Goal: Information Seeking & Learning: Learn about a topic

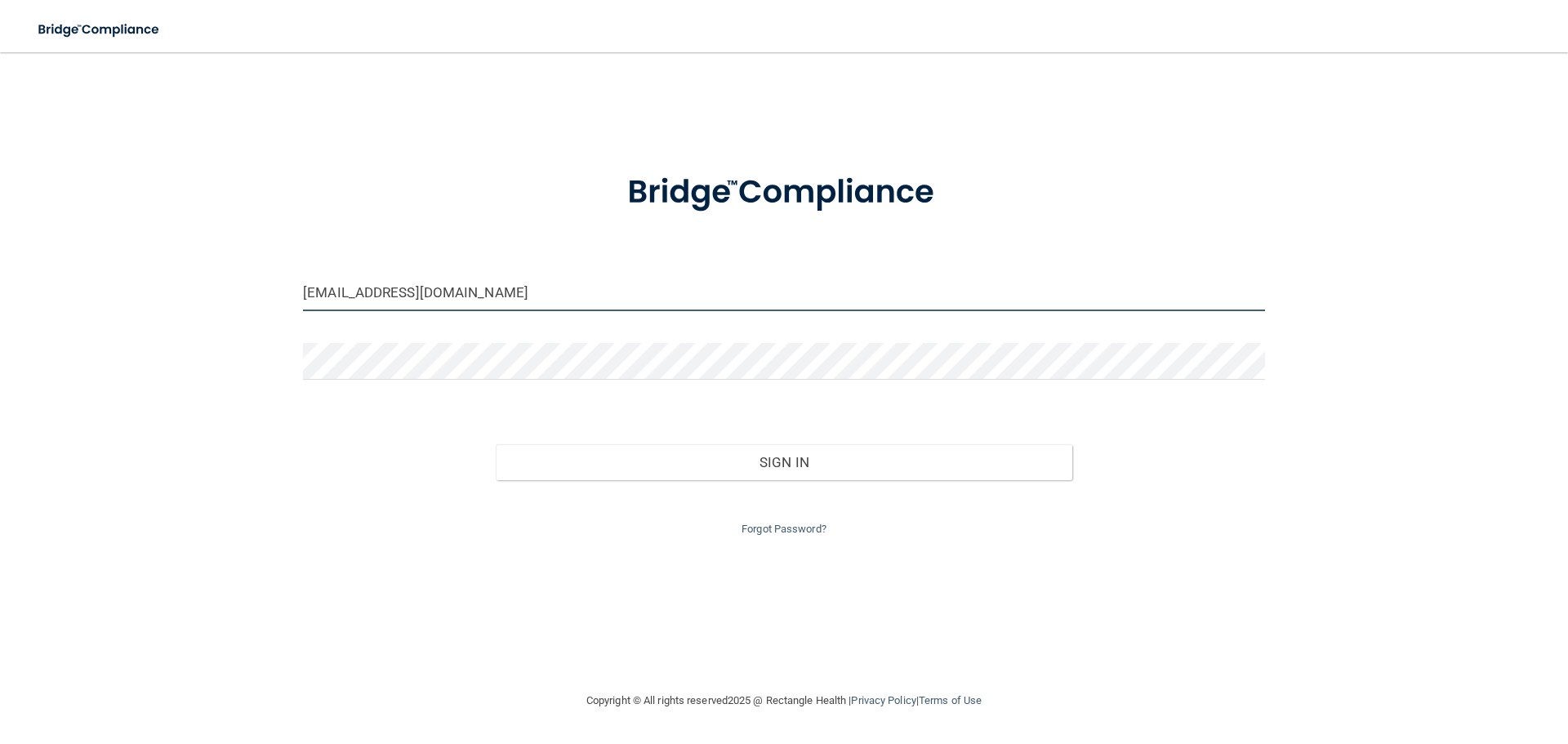
drag, startPoint x: 636, startPoint y: 288, endPoint x: 15, endPoint y: 286, distance: 621.0
click at [15, 286] on main "gunning.nate@gmail.com Invalid email/password. You don't have permission to acc…" at bounding box center [784, 398] width 1568 height 692
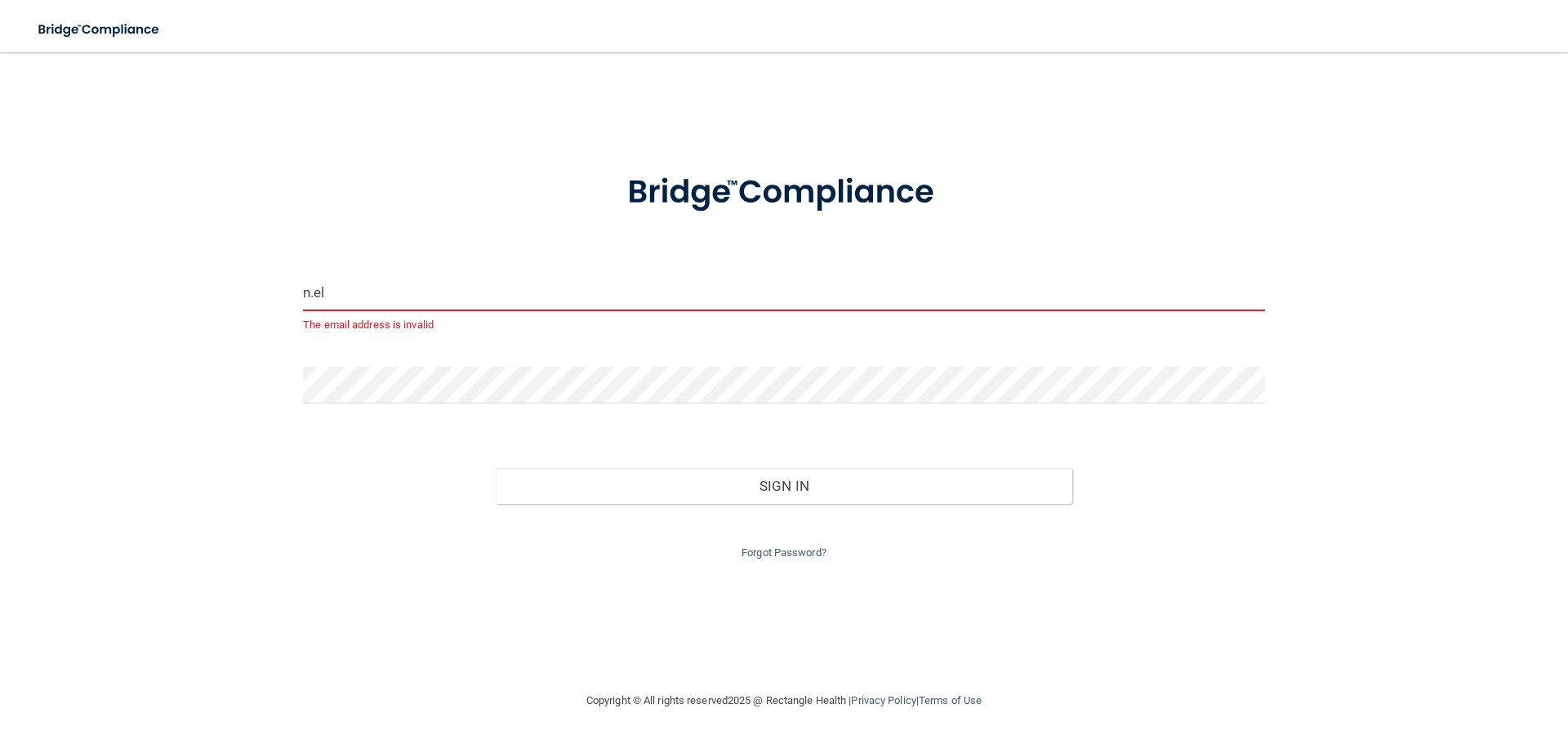
type input "[EMAIL_ADDRESS][DOMAIN_NAME]"
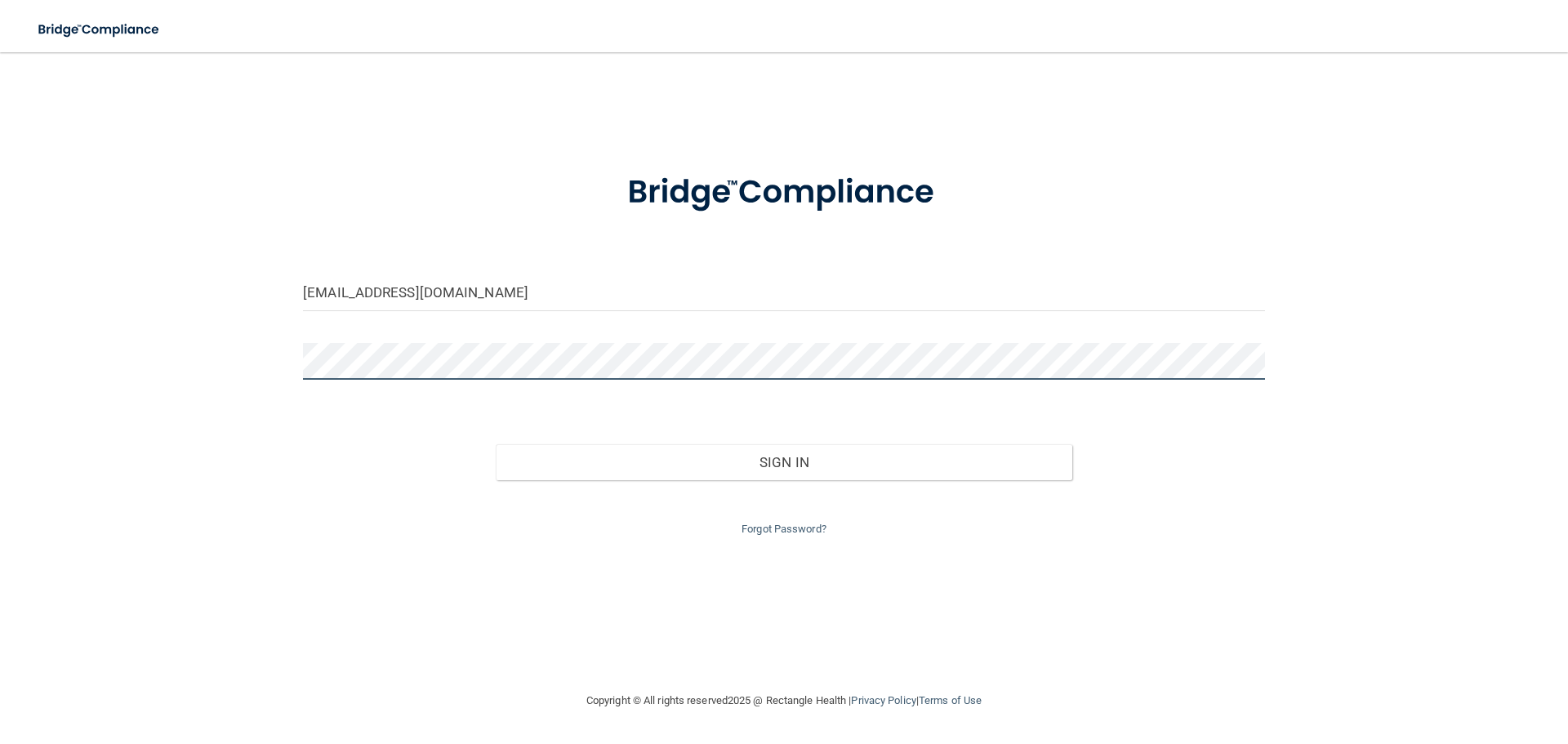
click at [0, 317] on html "Toggle navigation Manage My Enterprise Manage My Location n.eljalafi@gmail.com …" at bounding box center [784, 372] width 1568 height 744
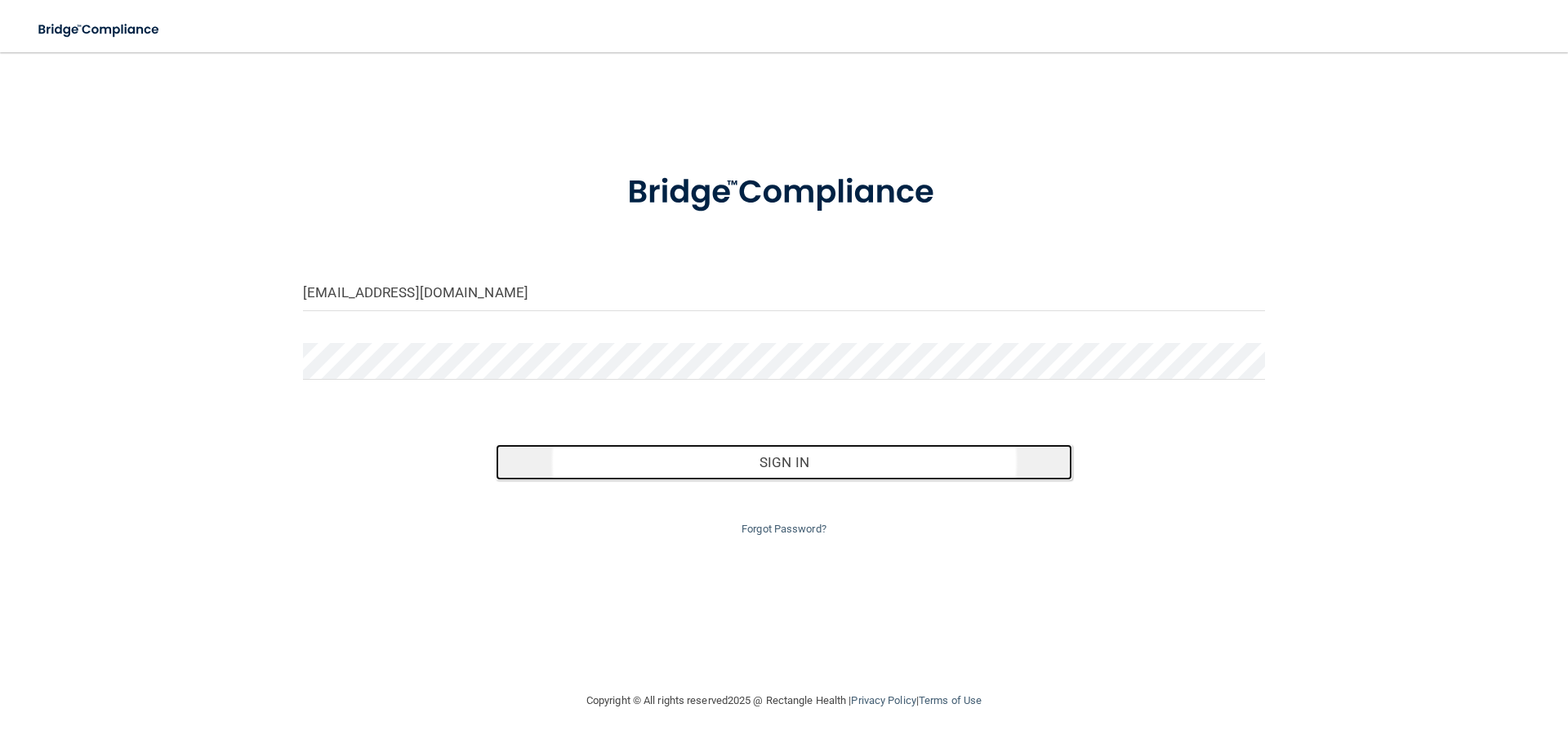
click at [839, 465] on button "Sign In" at bounding box center [785, 462] width 578 height 36
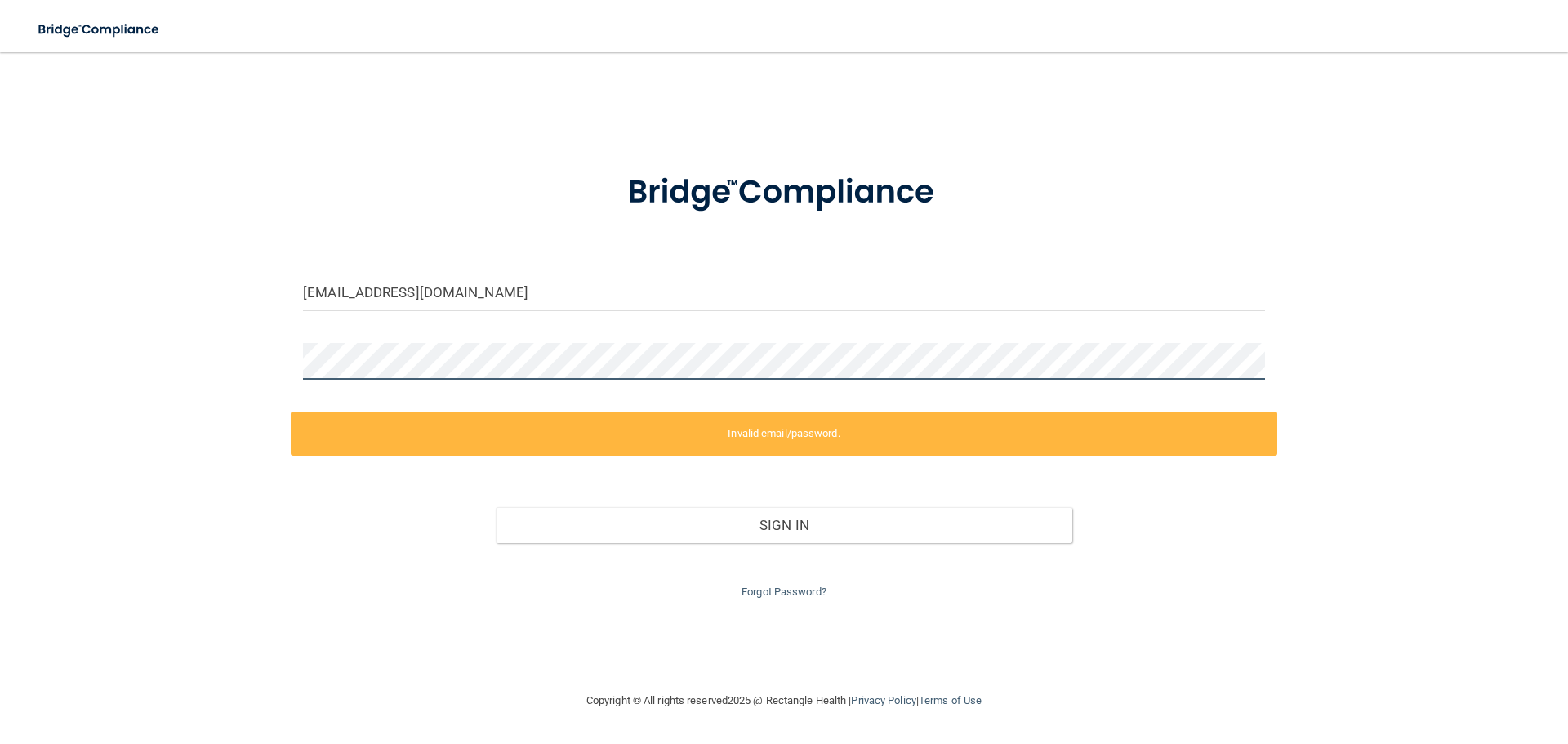
click at [0, 368] on html "Toggle navigation Manage My Enterprise Manage My Location n.eljalafi@gmail.com …" at bounding box center [784, 372] width 1568 height 744
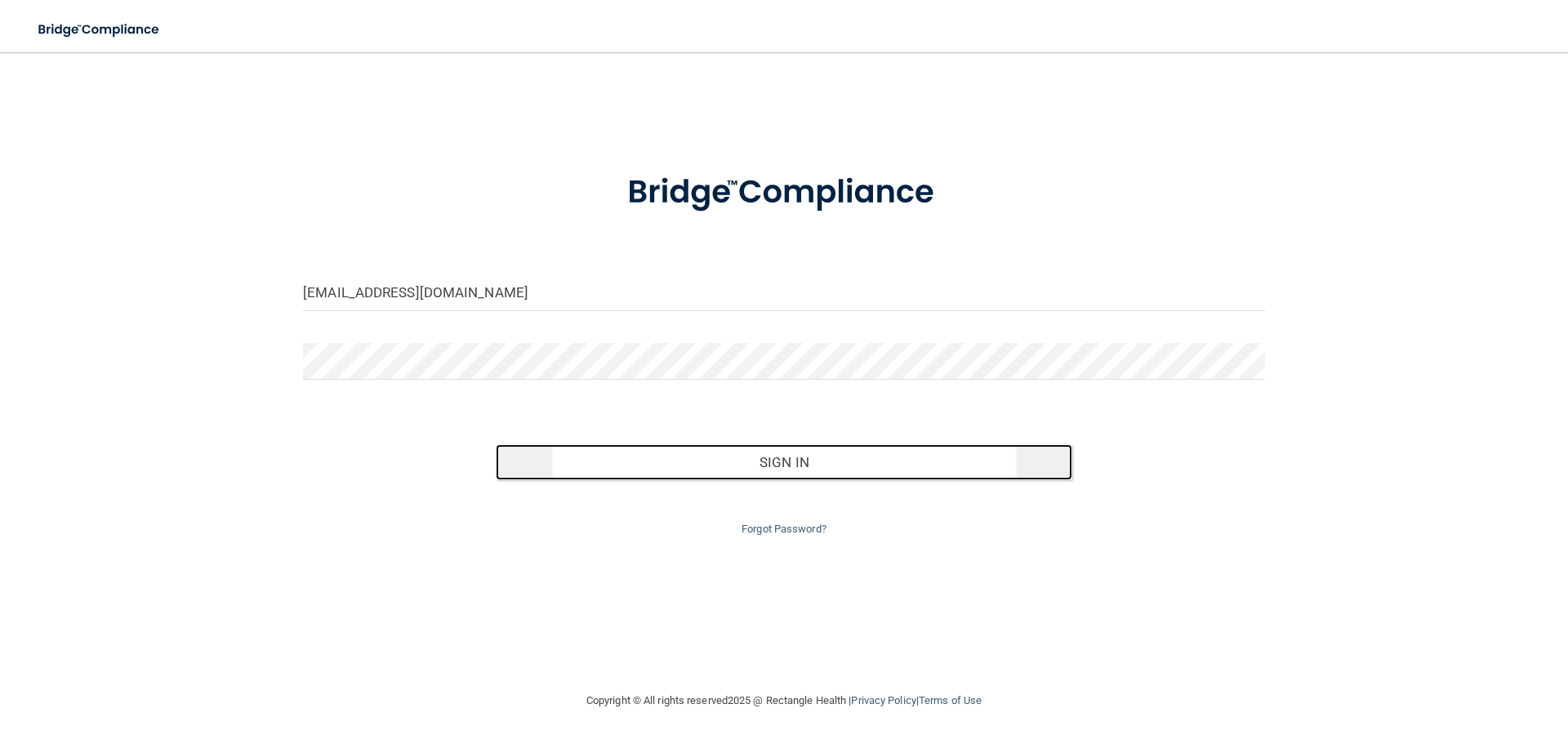
click at [814, 469] on button "Sign In" at bounding box center [785, 462] width 578 height 36
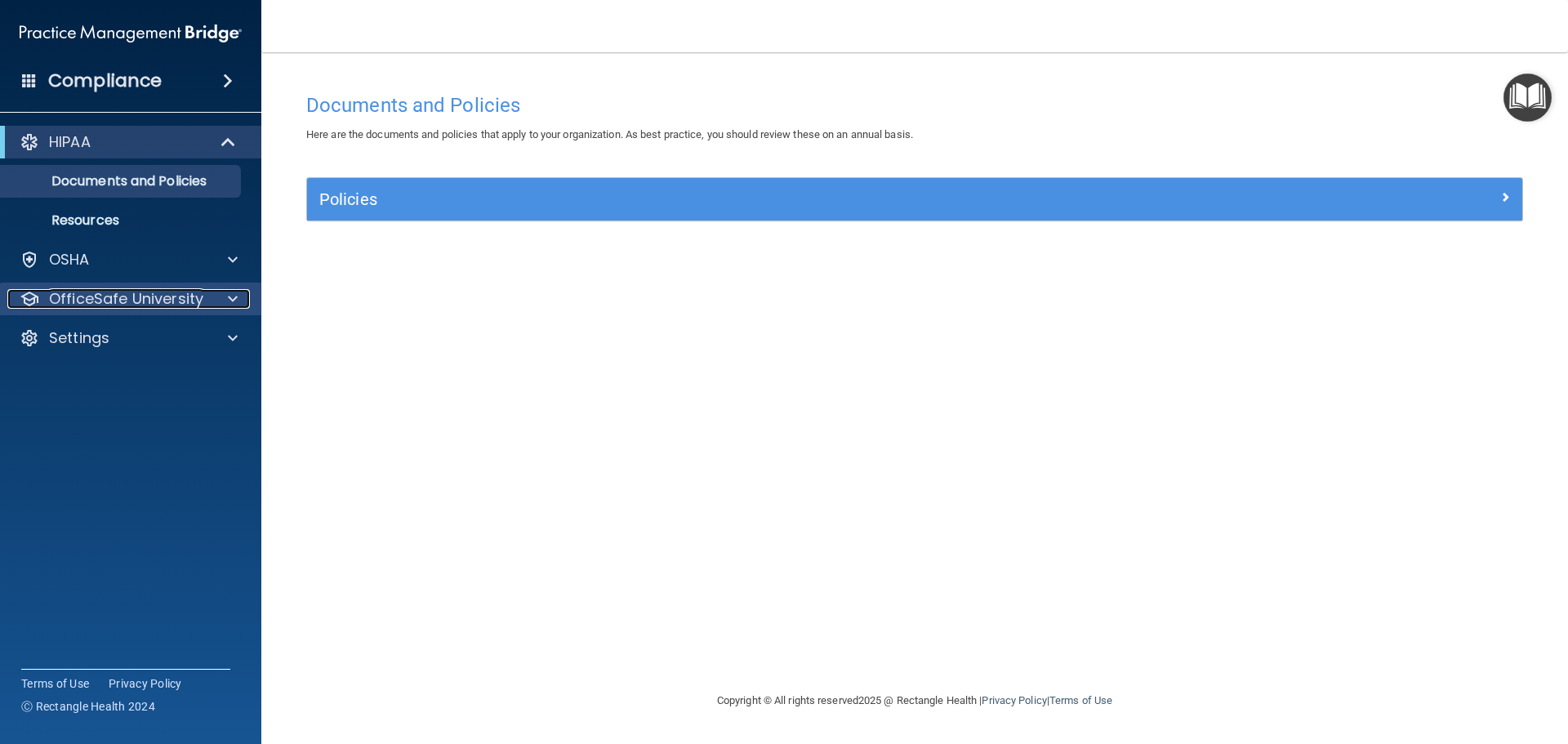
click at [194, 305] on p "OfficeSafe University" at bounding box center [126, 298] width 154 height 19
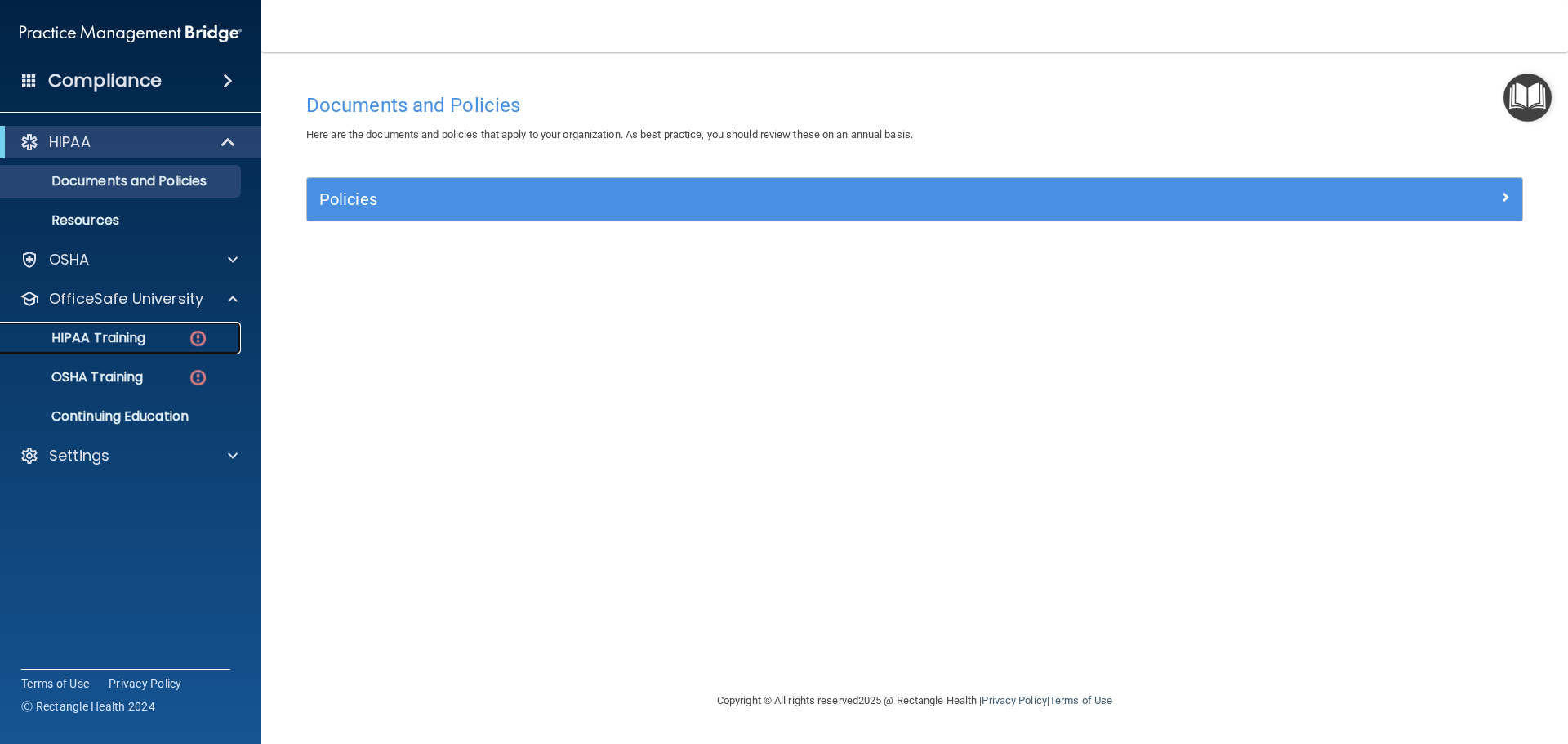
click at [183, 335] on div "HIPAA Training" at bounding box center [123, 338] width 223 height 16
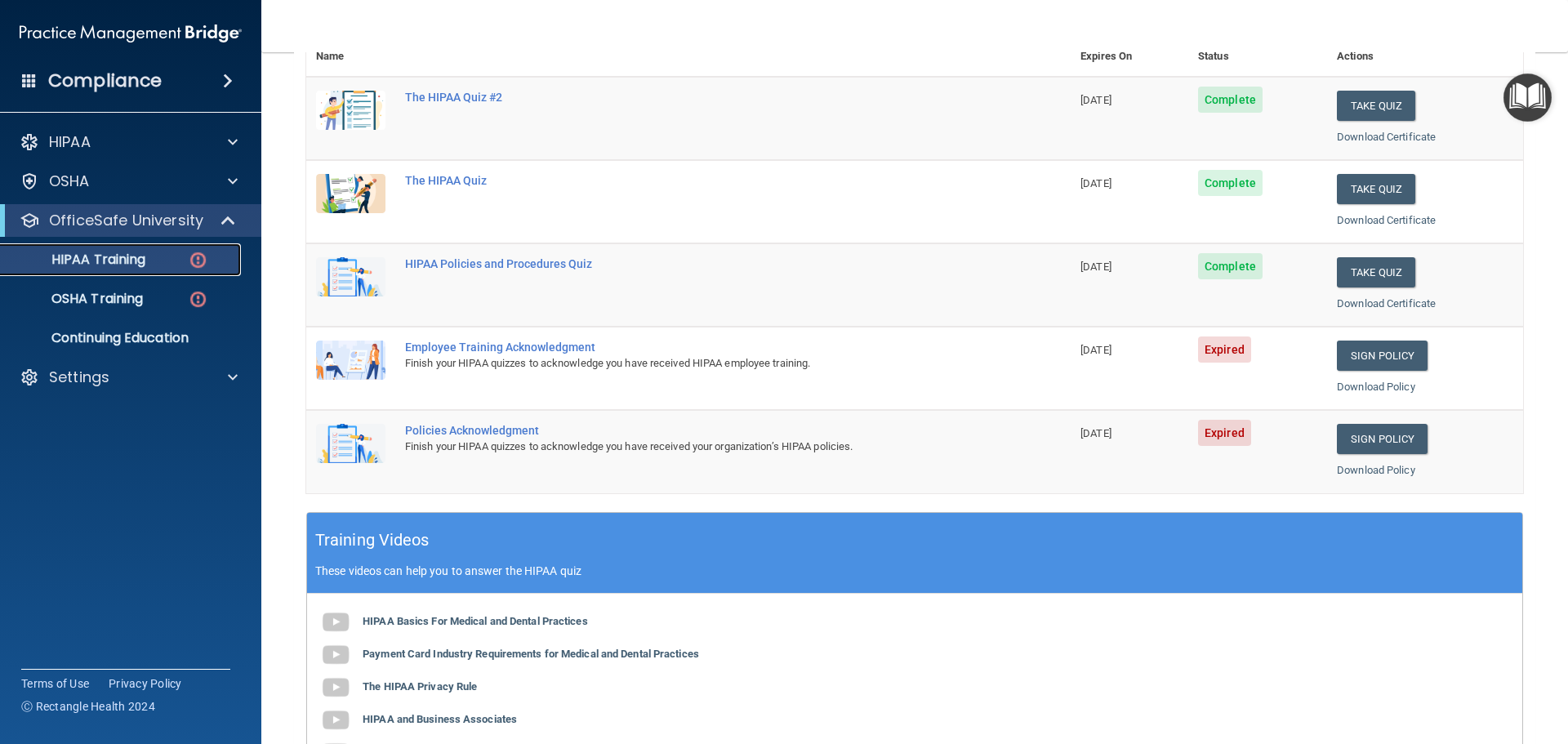
scroll to position [77, 0]
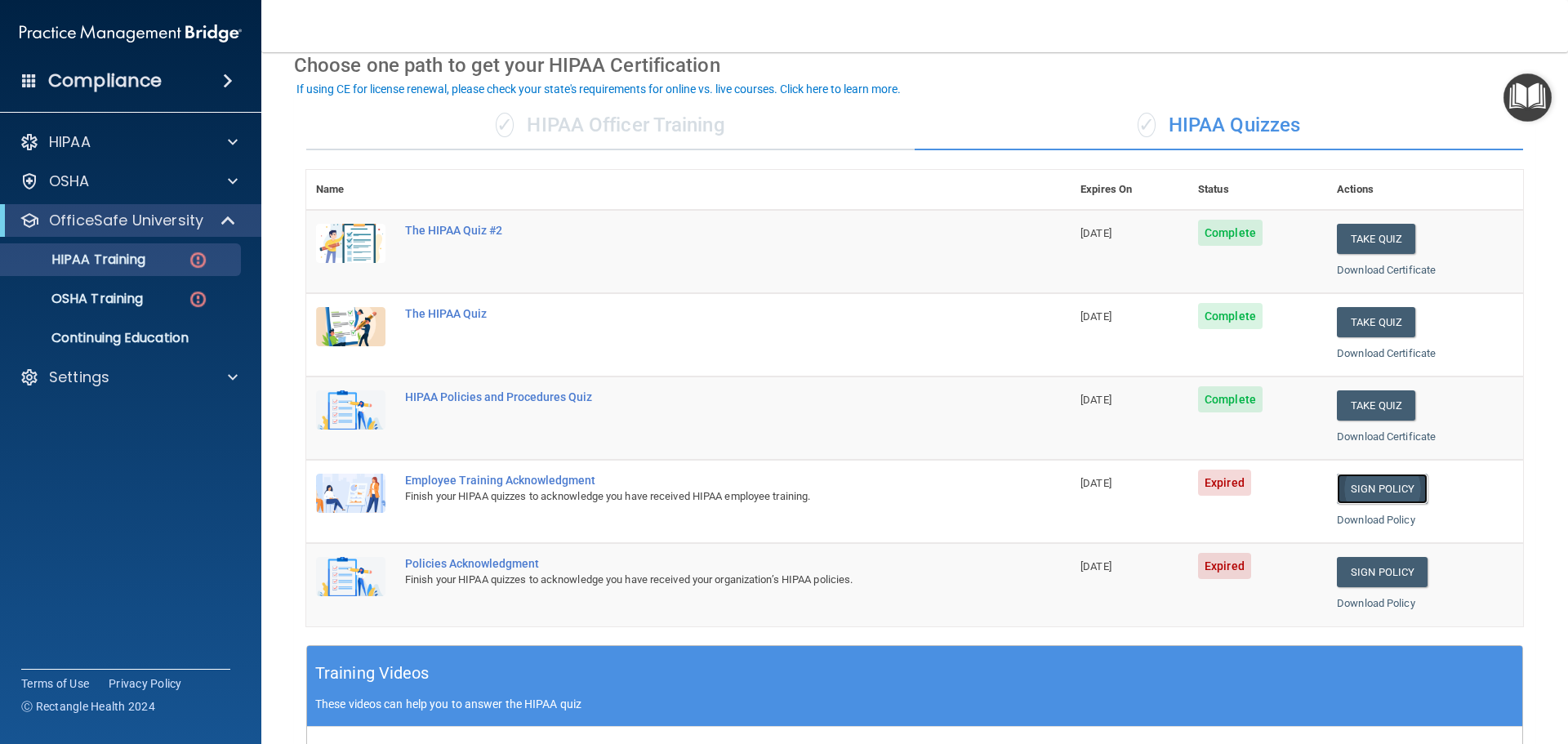
click at [1378, 485] on link "Sign Policy" at bounding box center [1382, 489] width 91 height 30
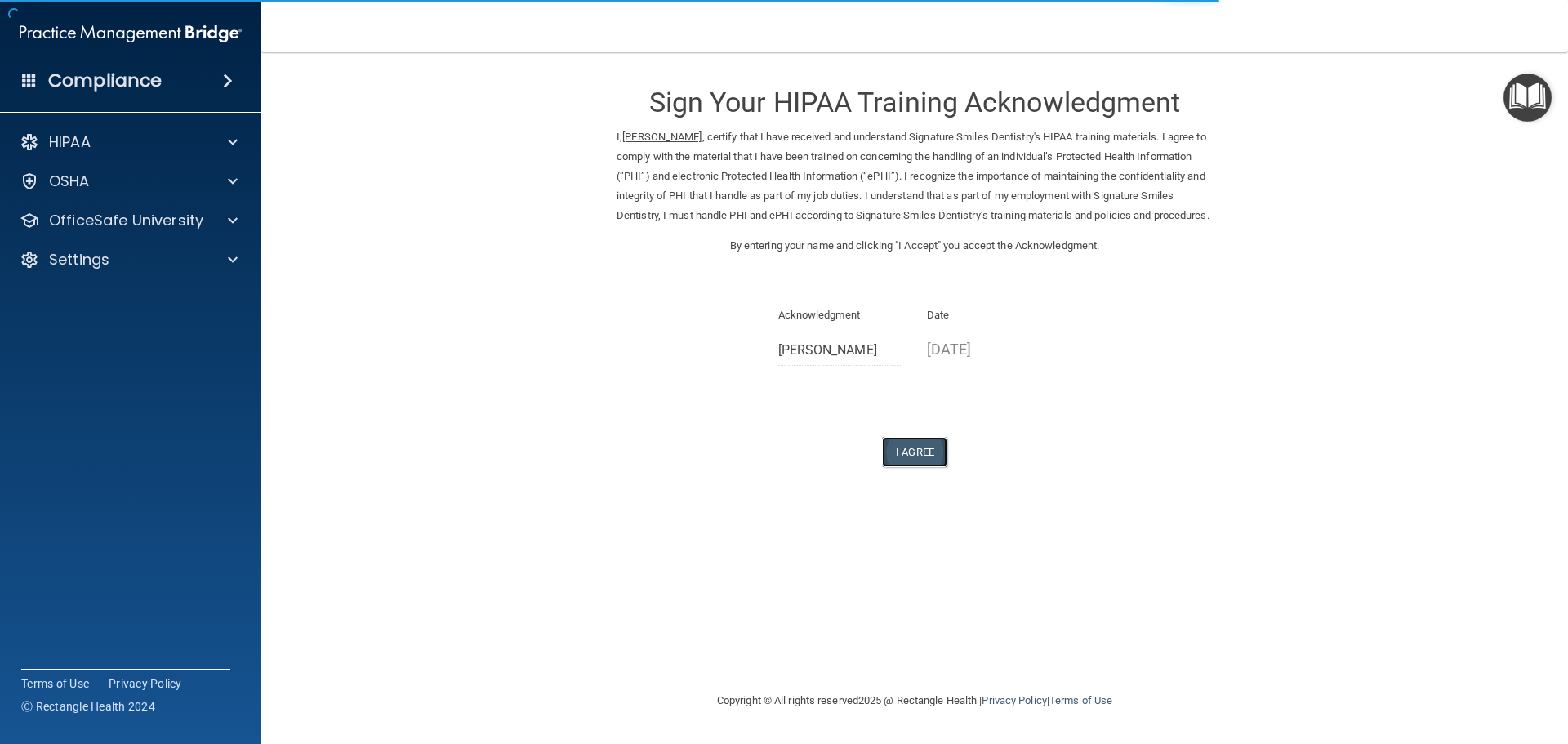
click at [933, 468] on button "I Agree" at bounding box center [915, 453] width 65 height 30
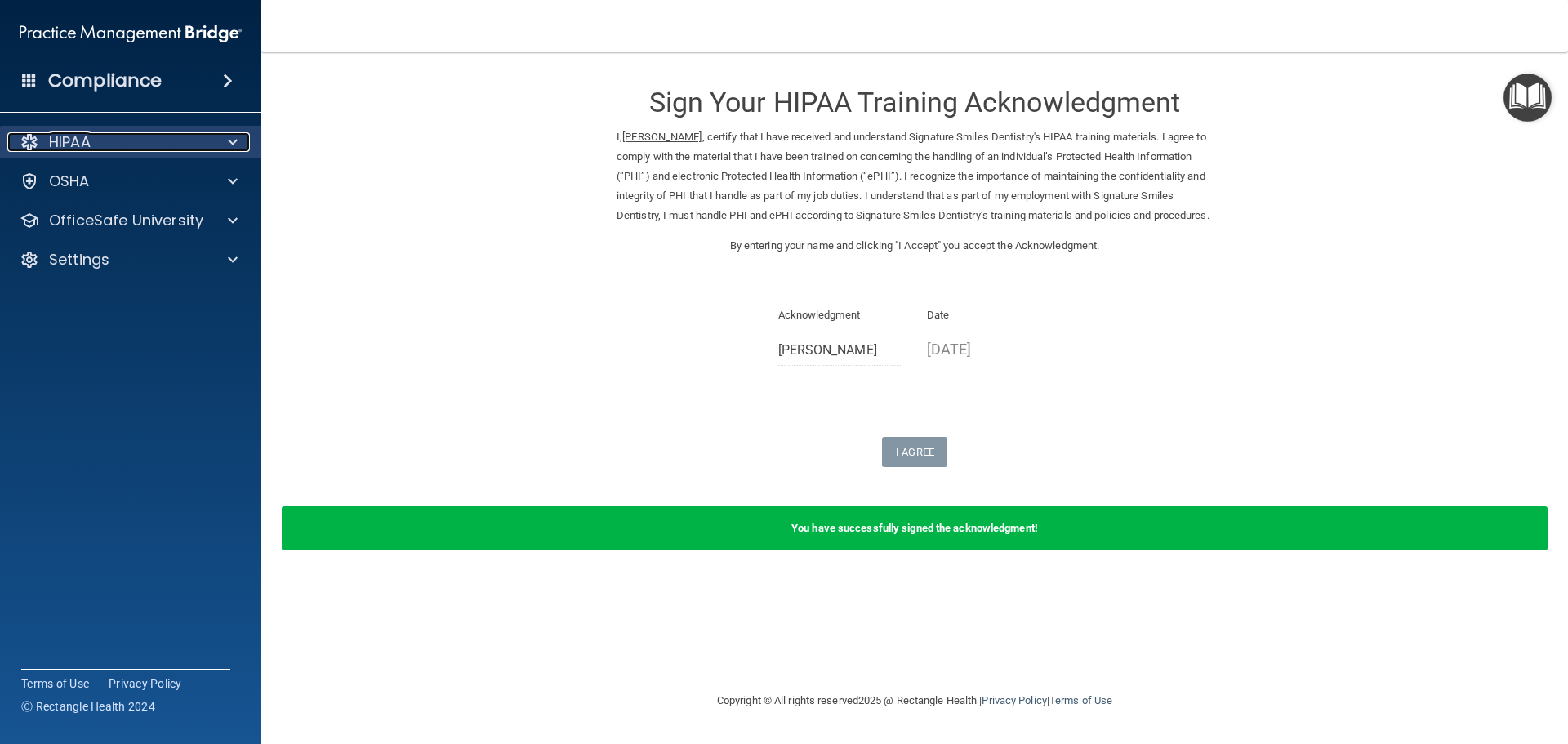
click at [199, 148] on div "HIPAA" at bounding box center [108, 142] width 202 height 19
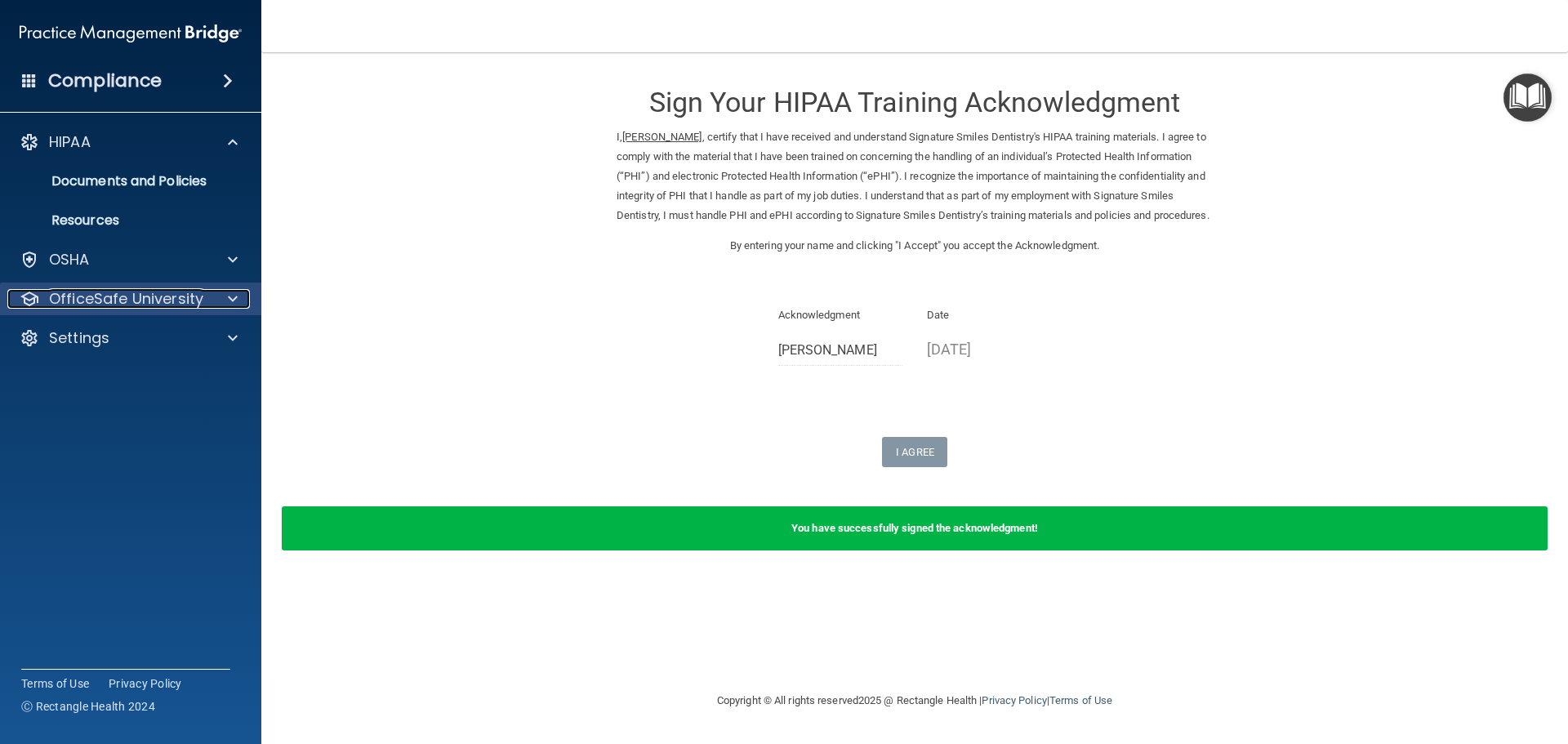
click at [166, 296] on p "OfficeSafe University" at bounding box center [126, 298] width 154 height 19
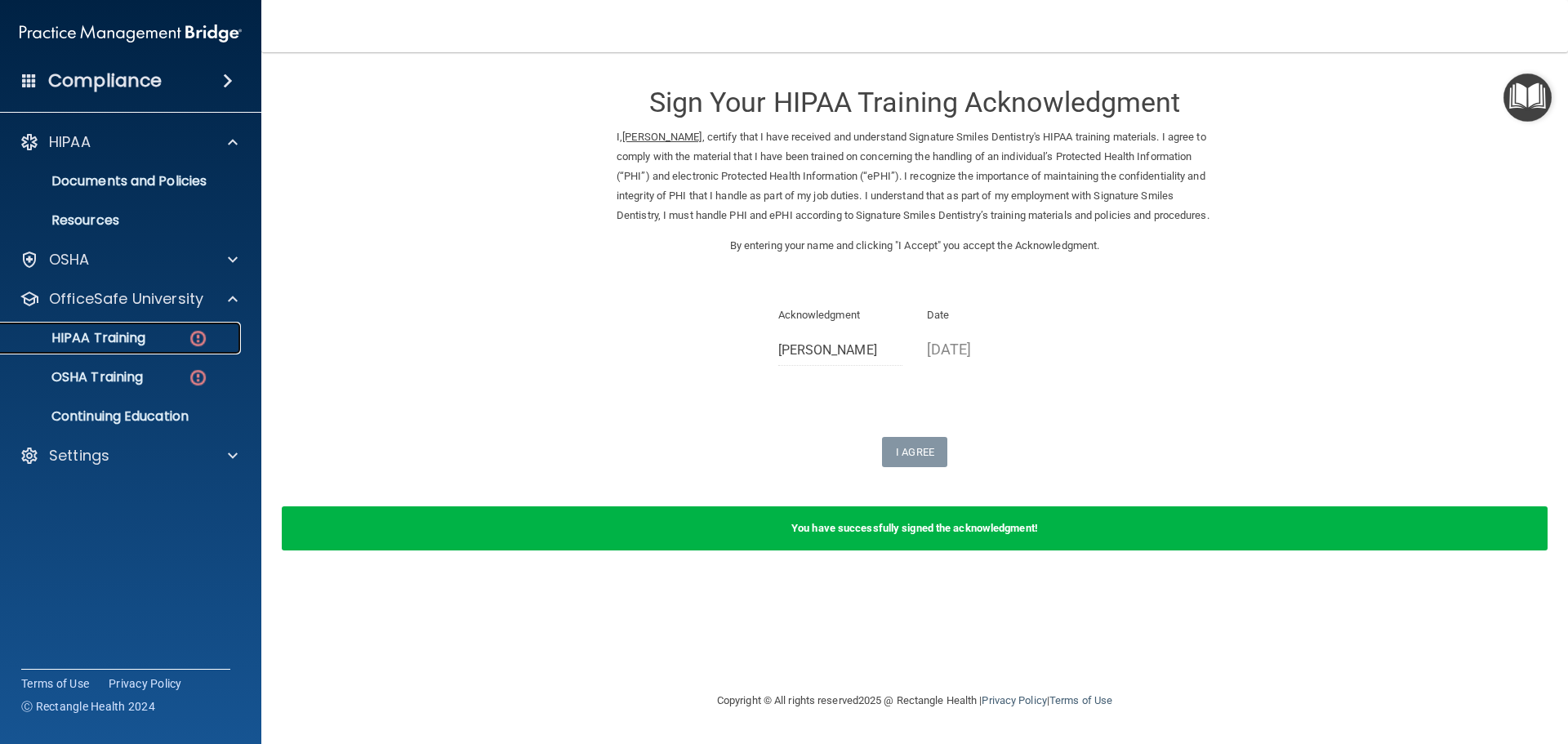
click at [168, 324] on link "HIPAA Training" at bounding box center [112, 338] width 257 height 33
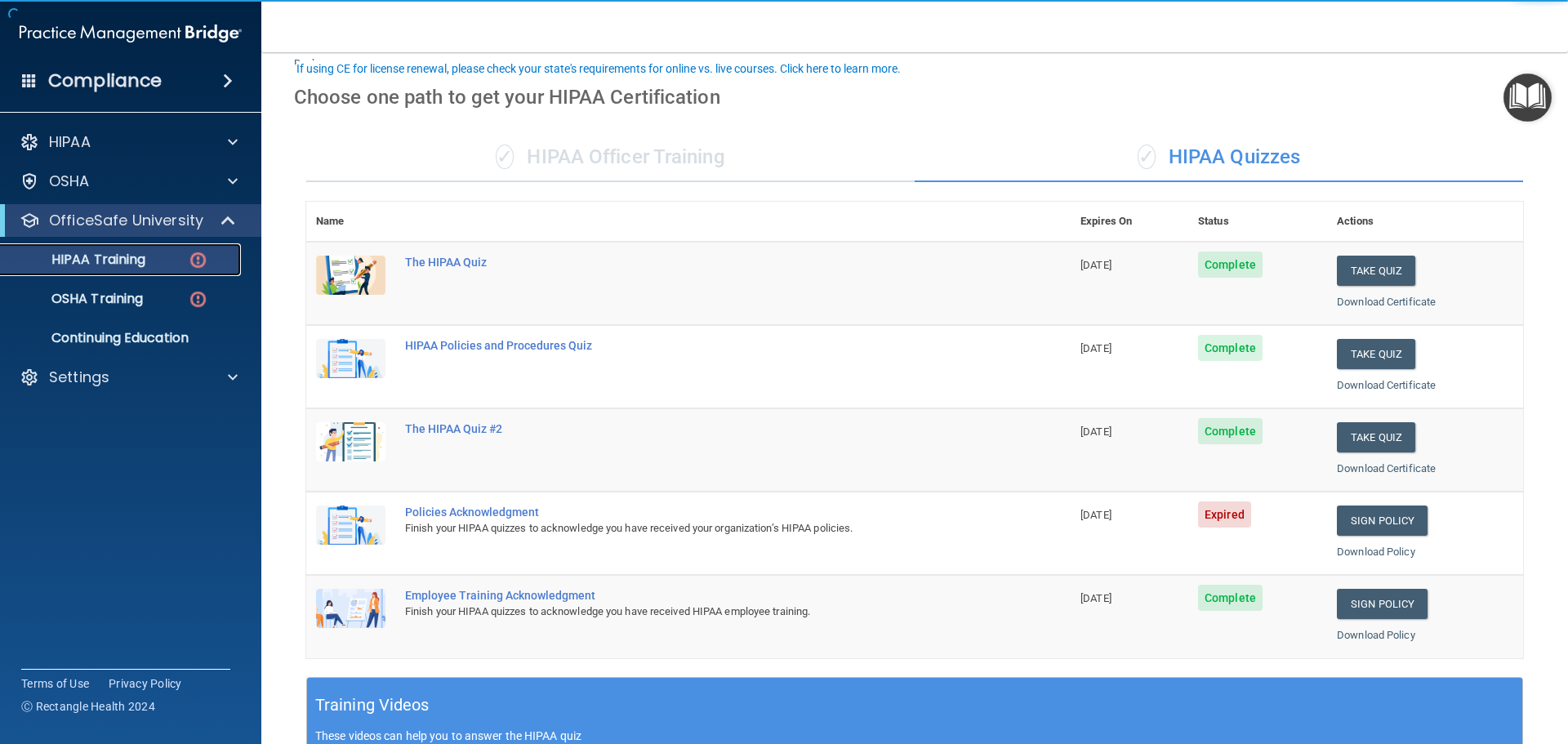
scroll to position [164, 0]
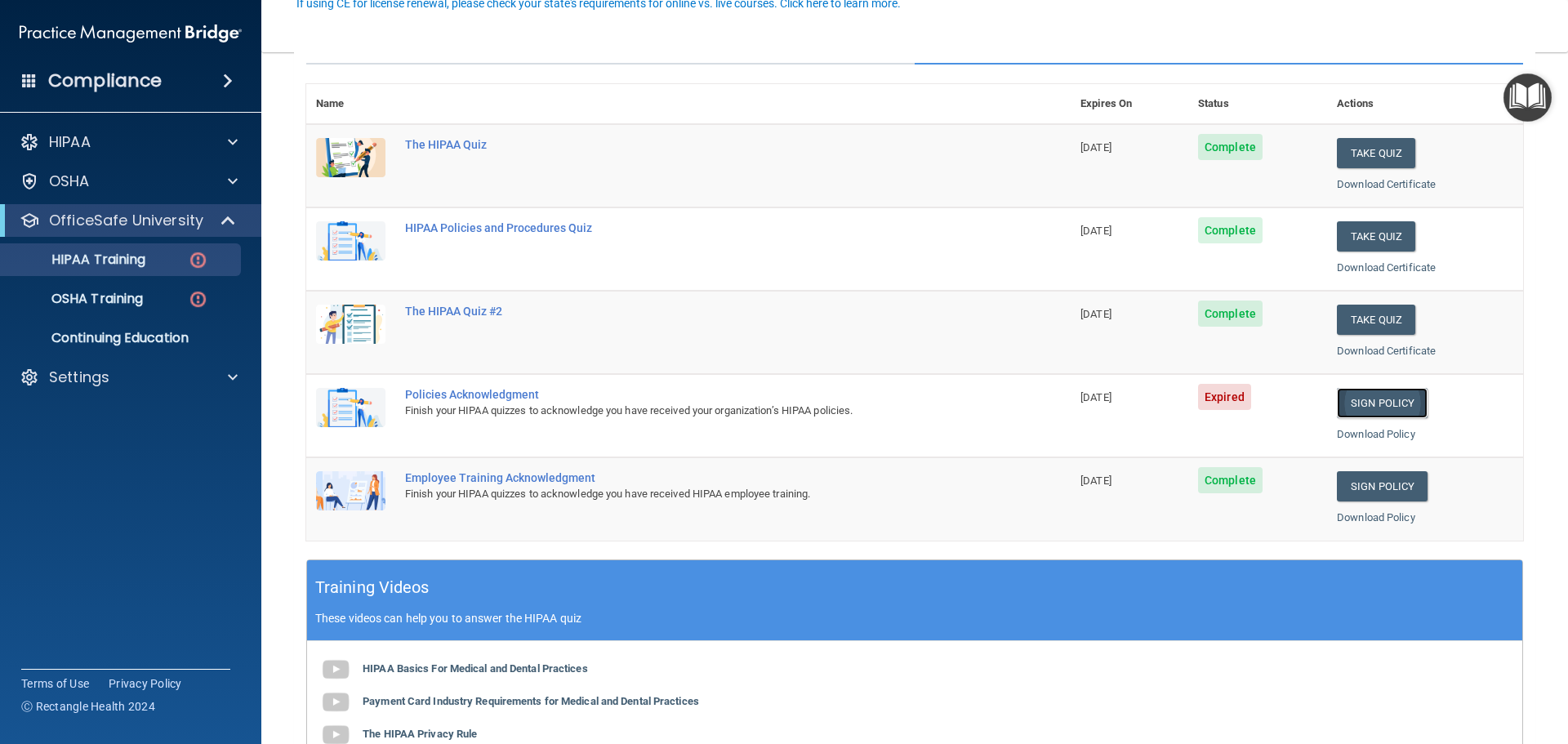
click at [1378, 406] on link "Sign Policy" at bounding box center [1382, 403] width 91 height 30
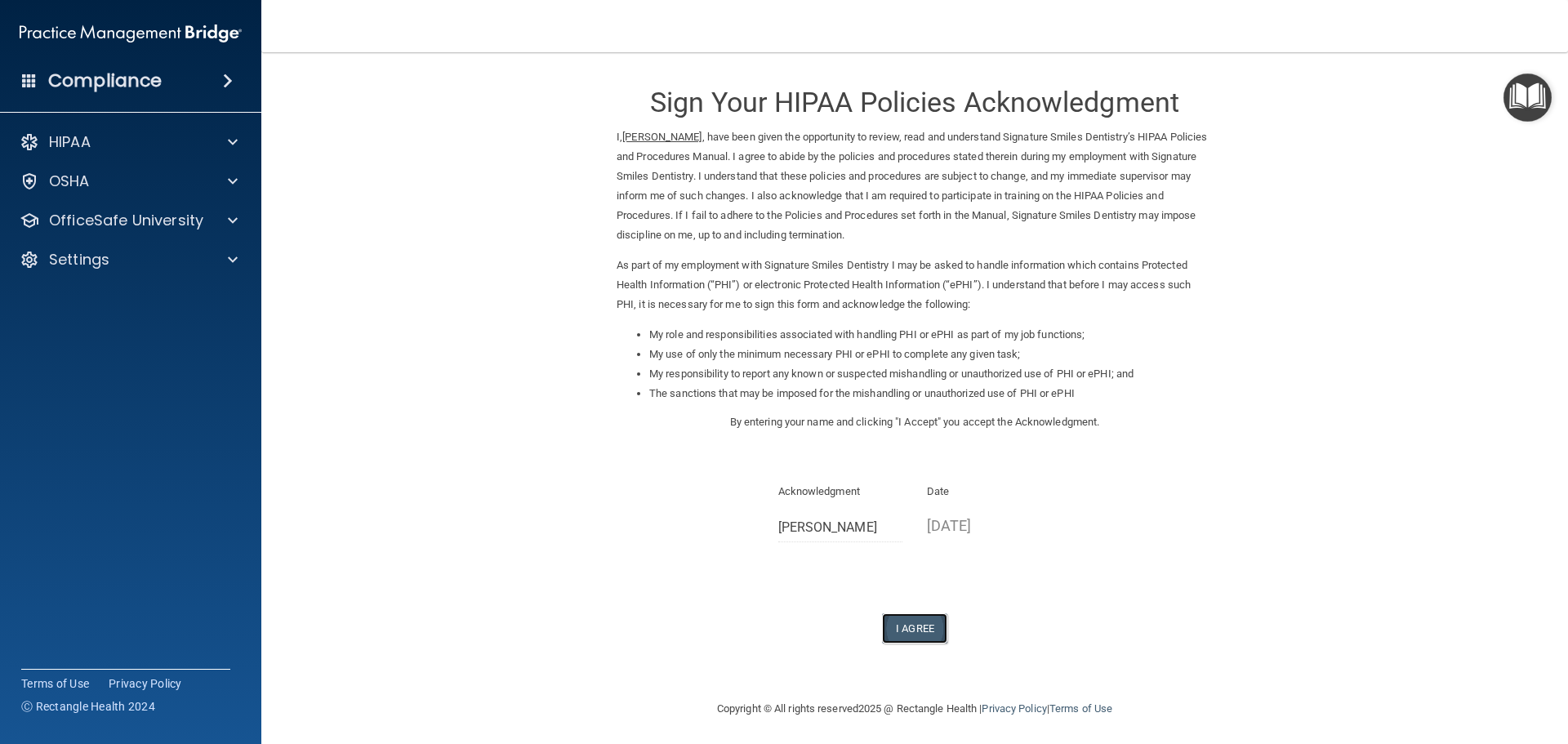
click at [927, 637] on button "I Agree" at bounding box center [915, 629] width 65 height 30
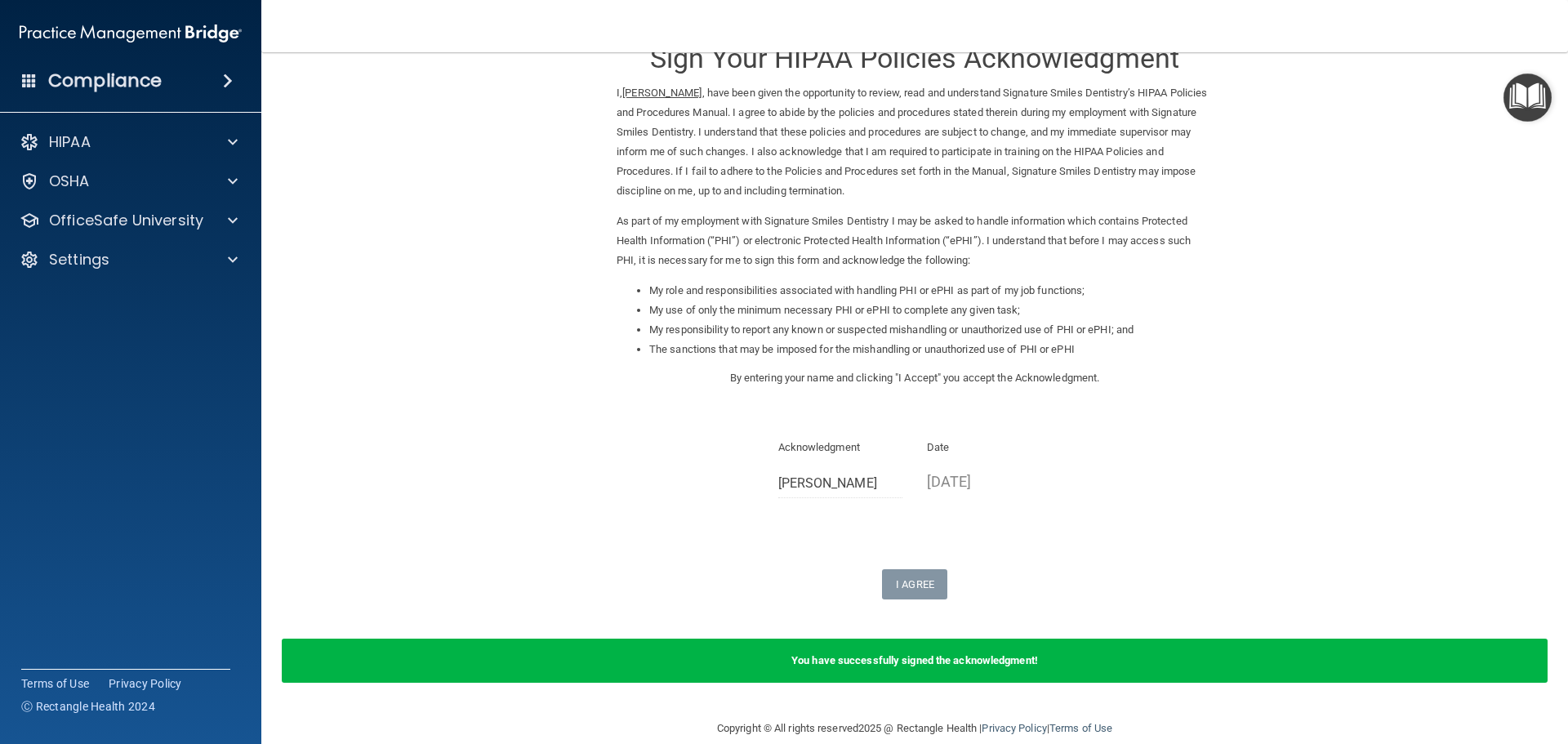
scroll to position [68, 0]
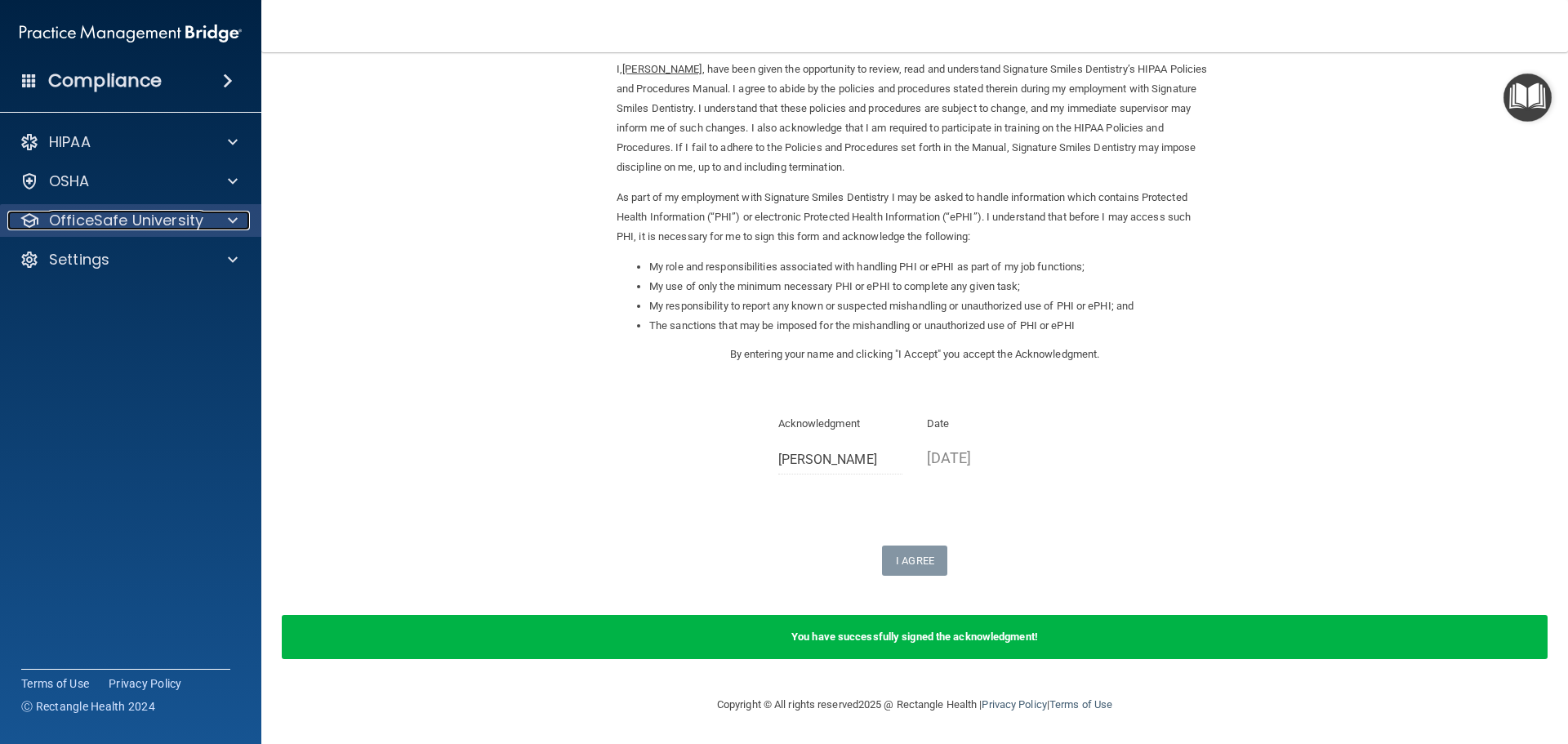
click at [102, 217] on p "OfficeSafe University" at bounding box center [126, 220] width 154 height 19
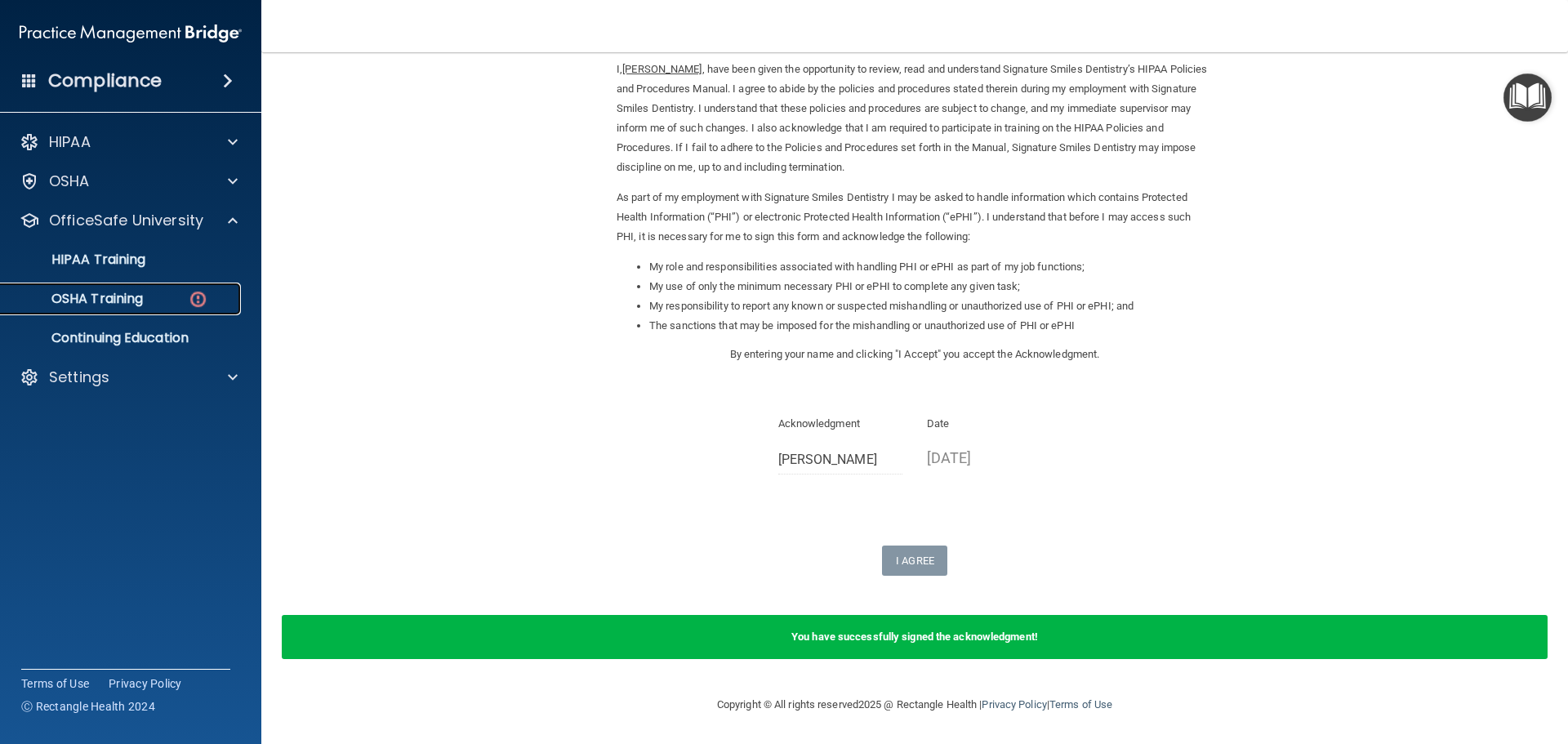
click at [173, 304] on div "OSHA Training" at bounding box center [123, 298] width 223 height 16
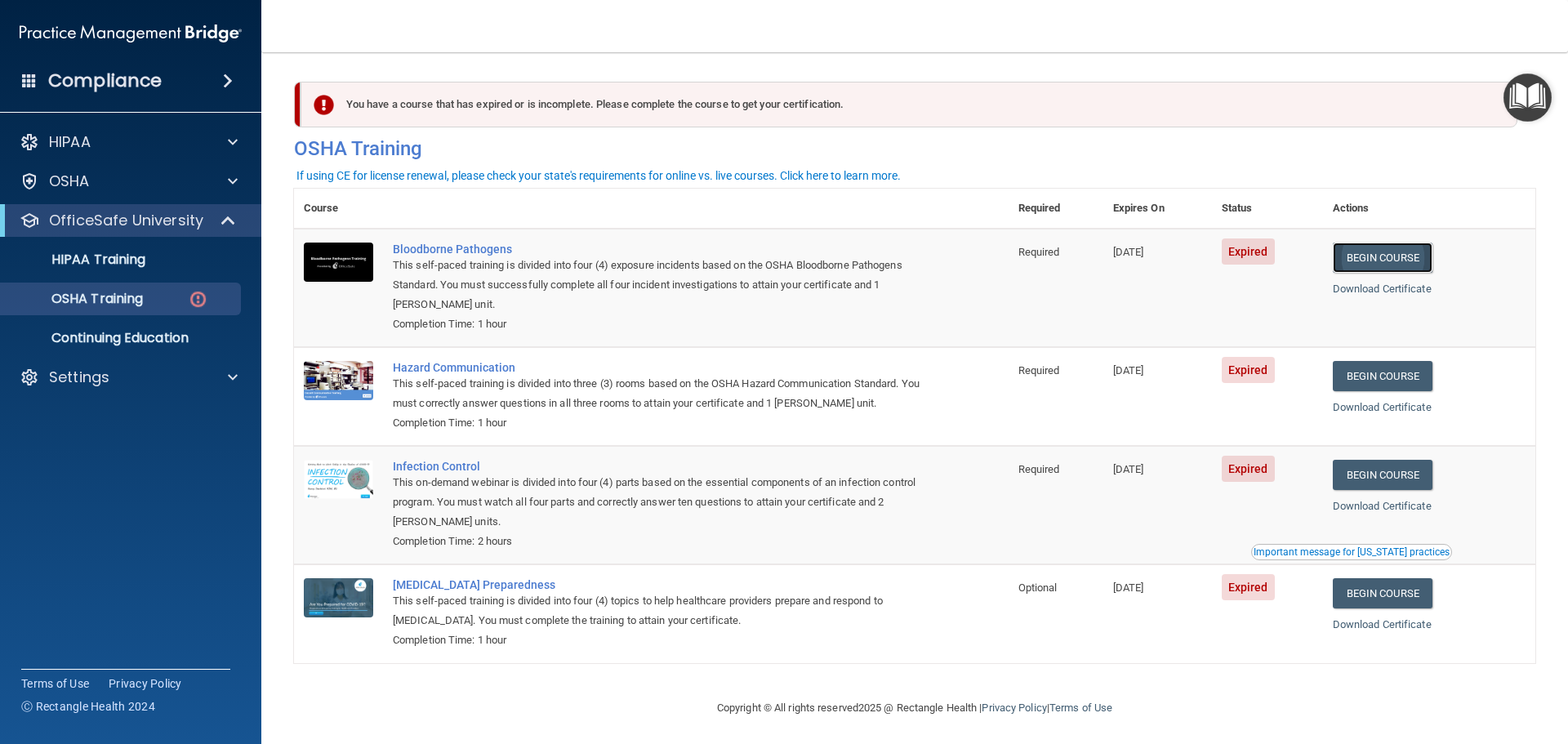
click at [1412, 261] on link "Begin Course" at bounding box center [1382, 258] width 100 height 30
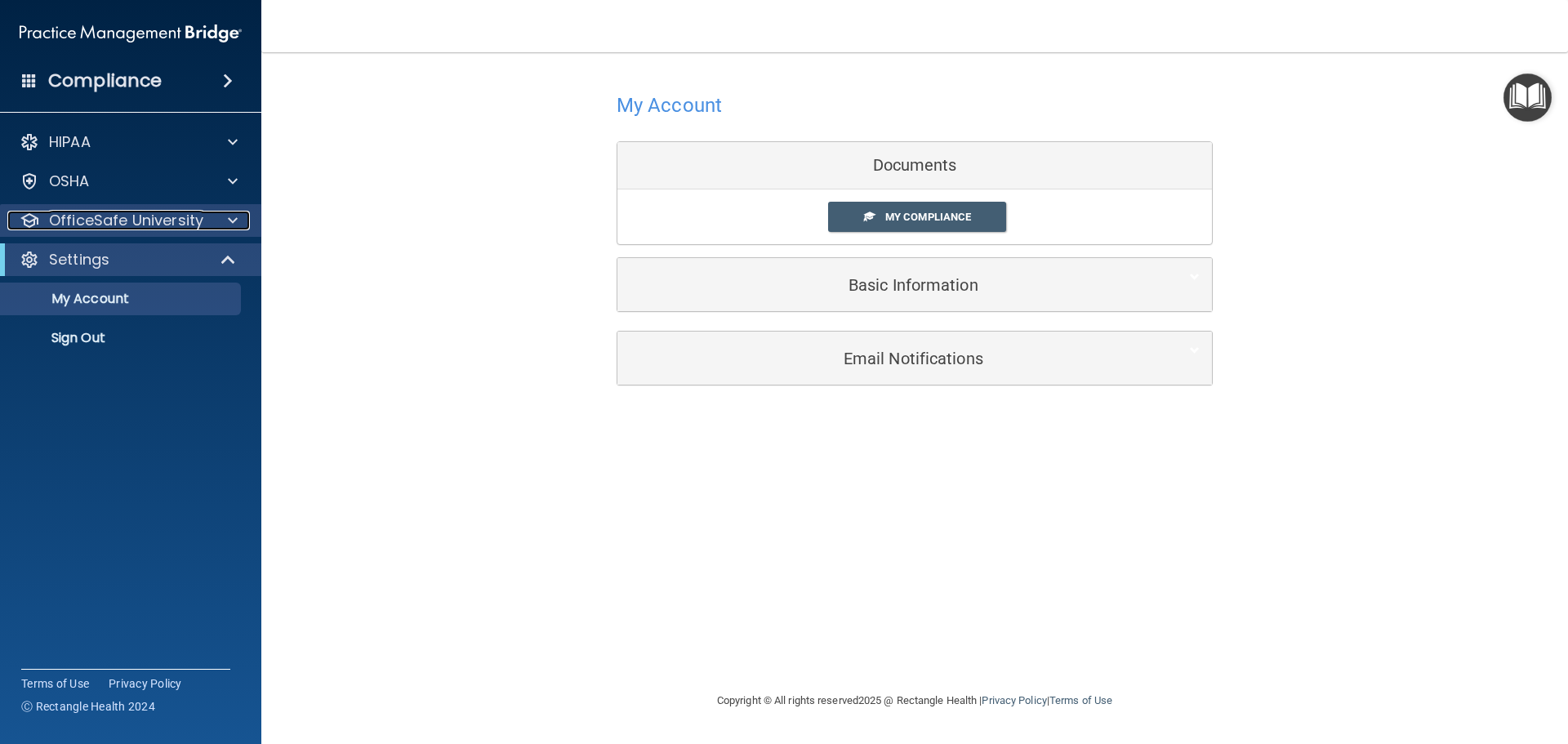
click at [172, 221] on p "OfficeSafe University" at bounding box center [126, 220] width 154 height 19
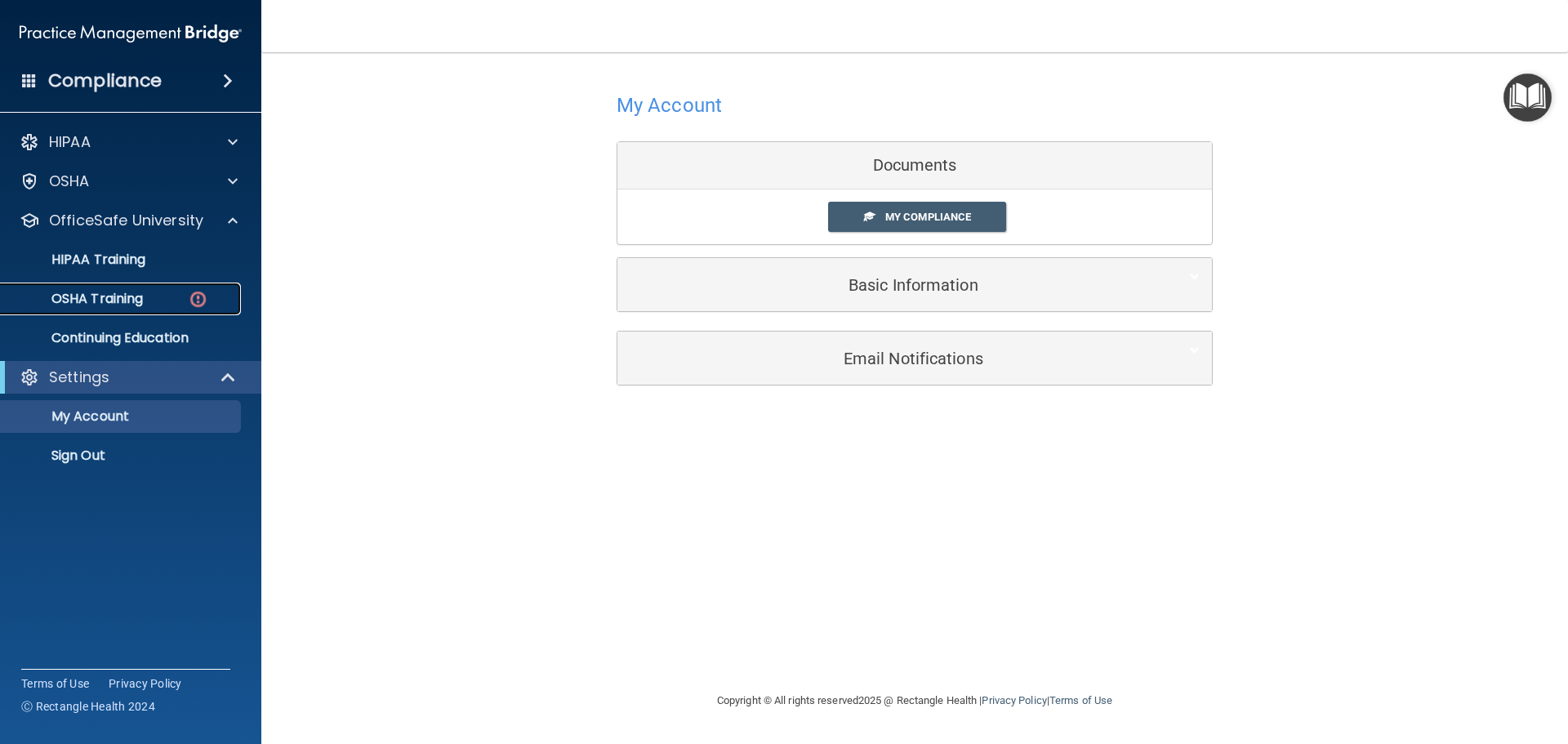
click at [175, 295] on div "OSHA Training" at bounding box center [123, 298] width 223 height 16
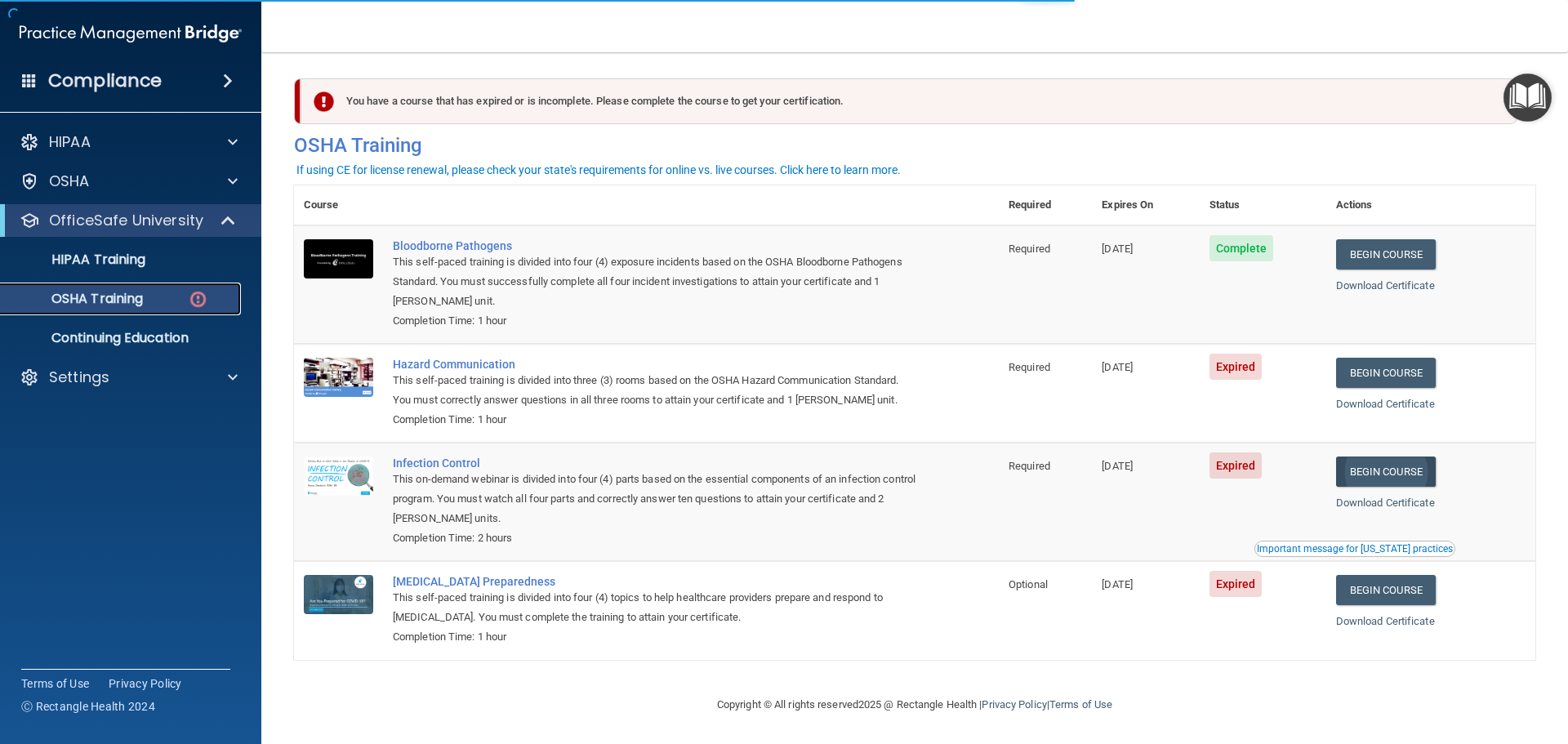
scroll to position [8, 0]
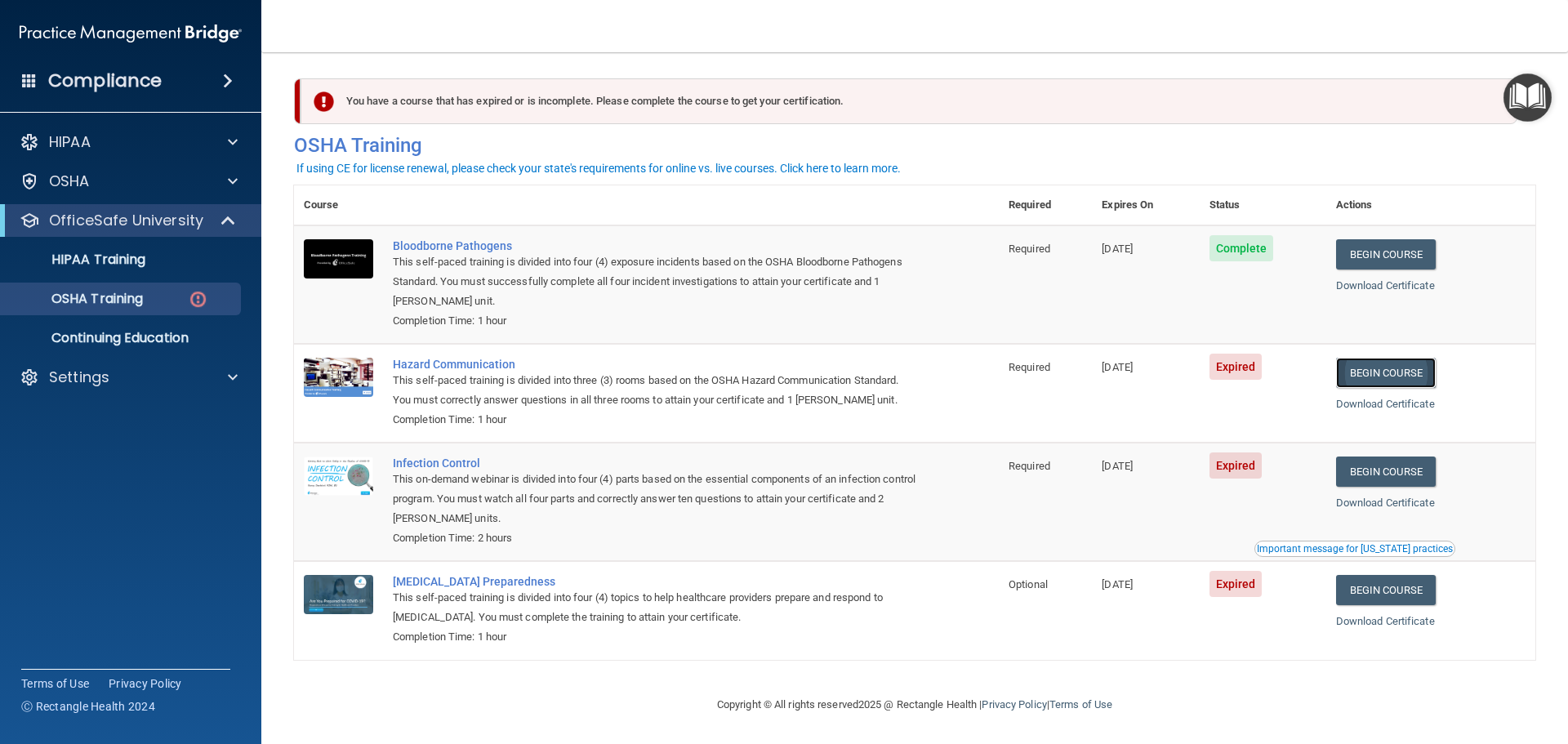
click at [1391, 363] on link "Begin Course" at bounding box center [1386, 373] width 100 height 30
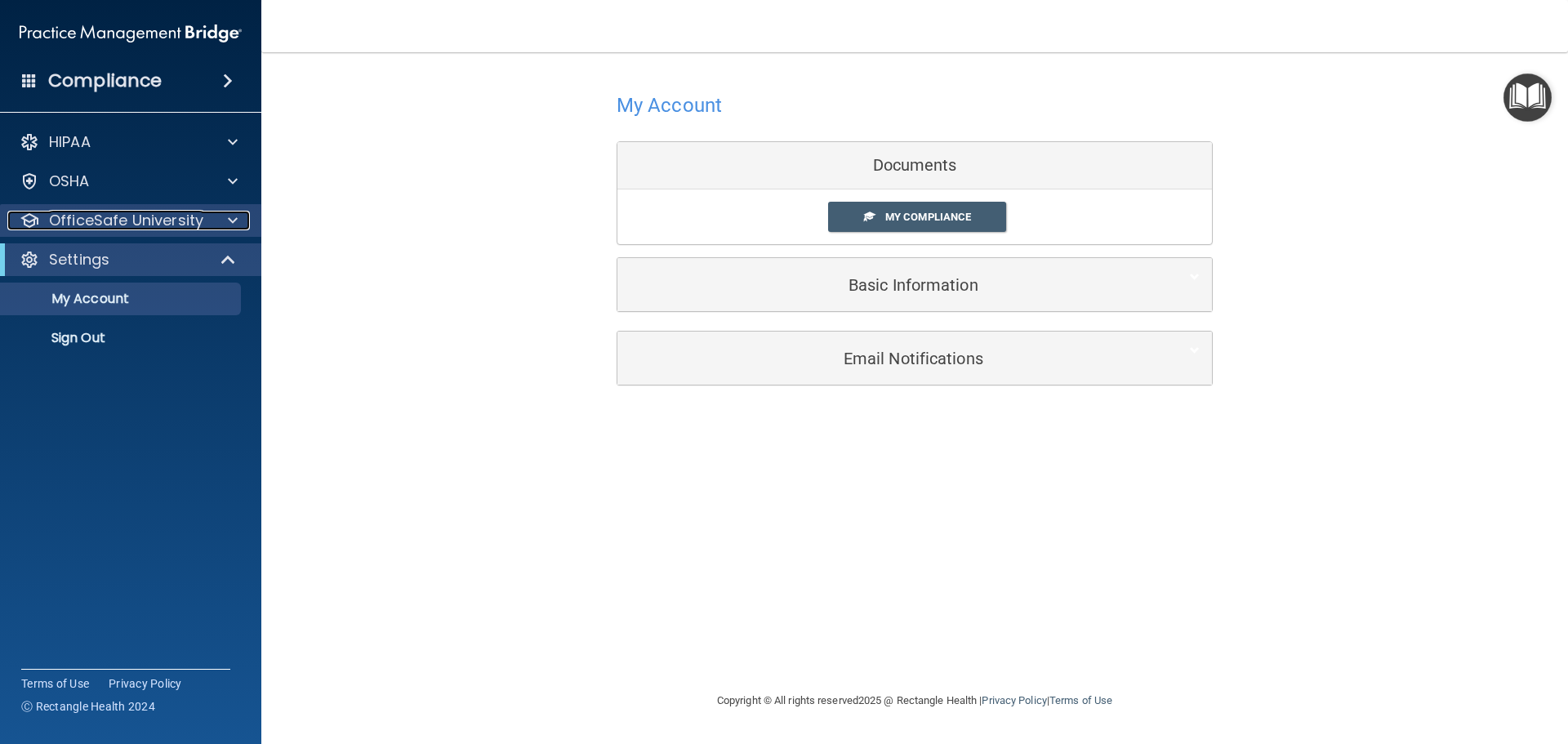
click at [179, 227] on p "OfficeSafe University" at bounding box center [126, 220] width 154 height 19
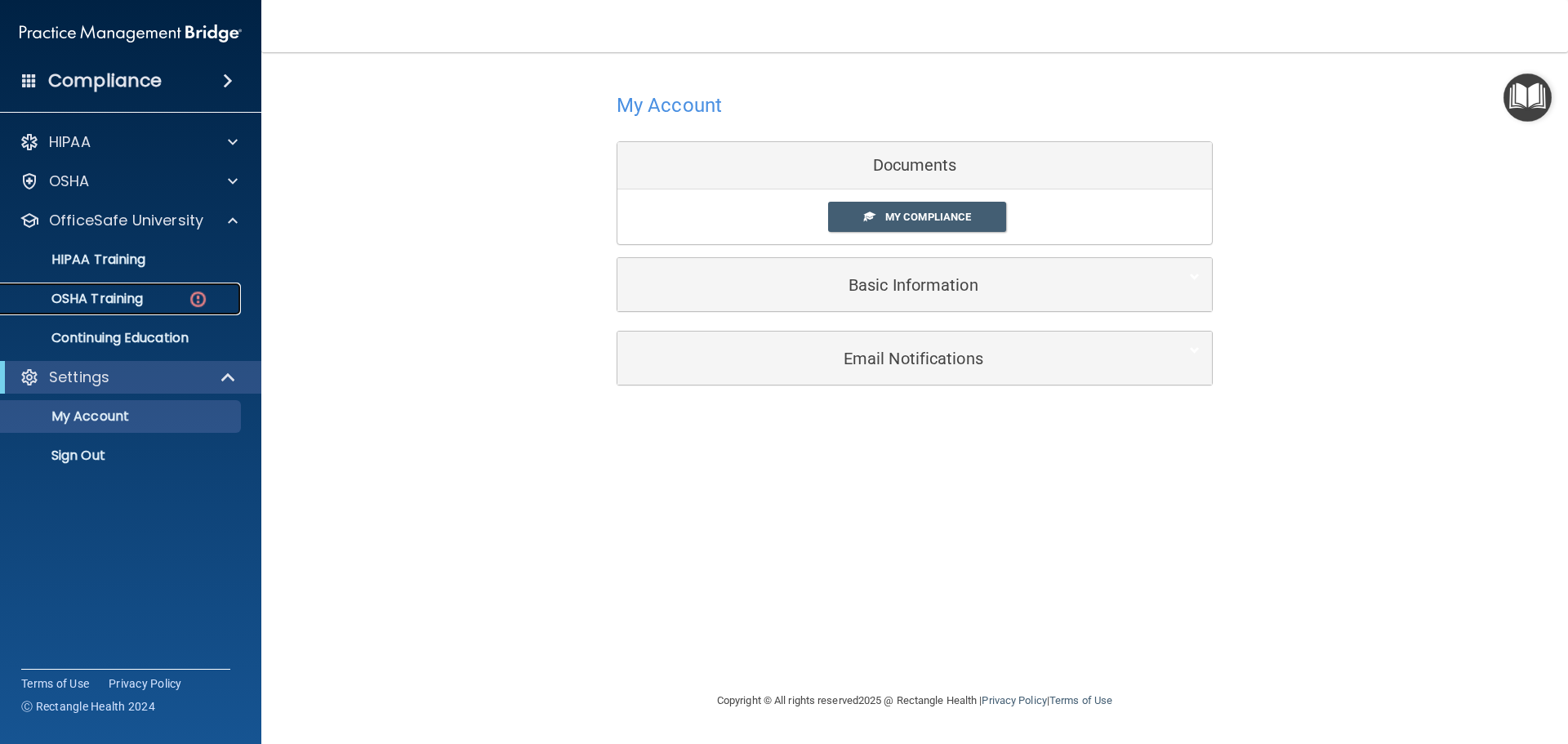
click at [164, 299] on div "OSHA Training" at bounding box center [123, 298] width 223 height 16
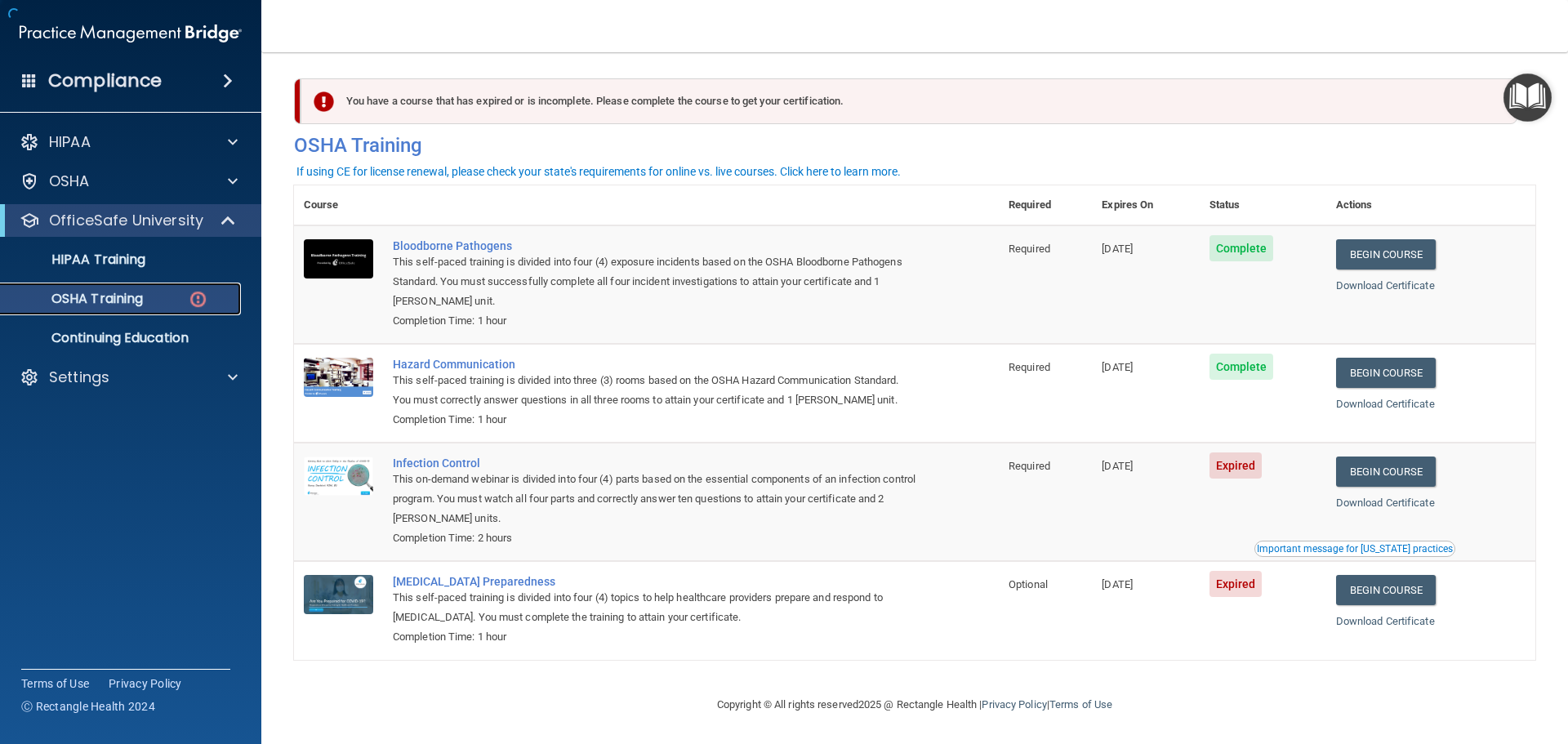
scroll to position [8, 0]
click at [1377, 473] on link "Begin Course" at bounding box center [1386, 472] width 100 height 30
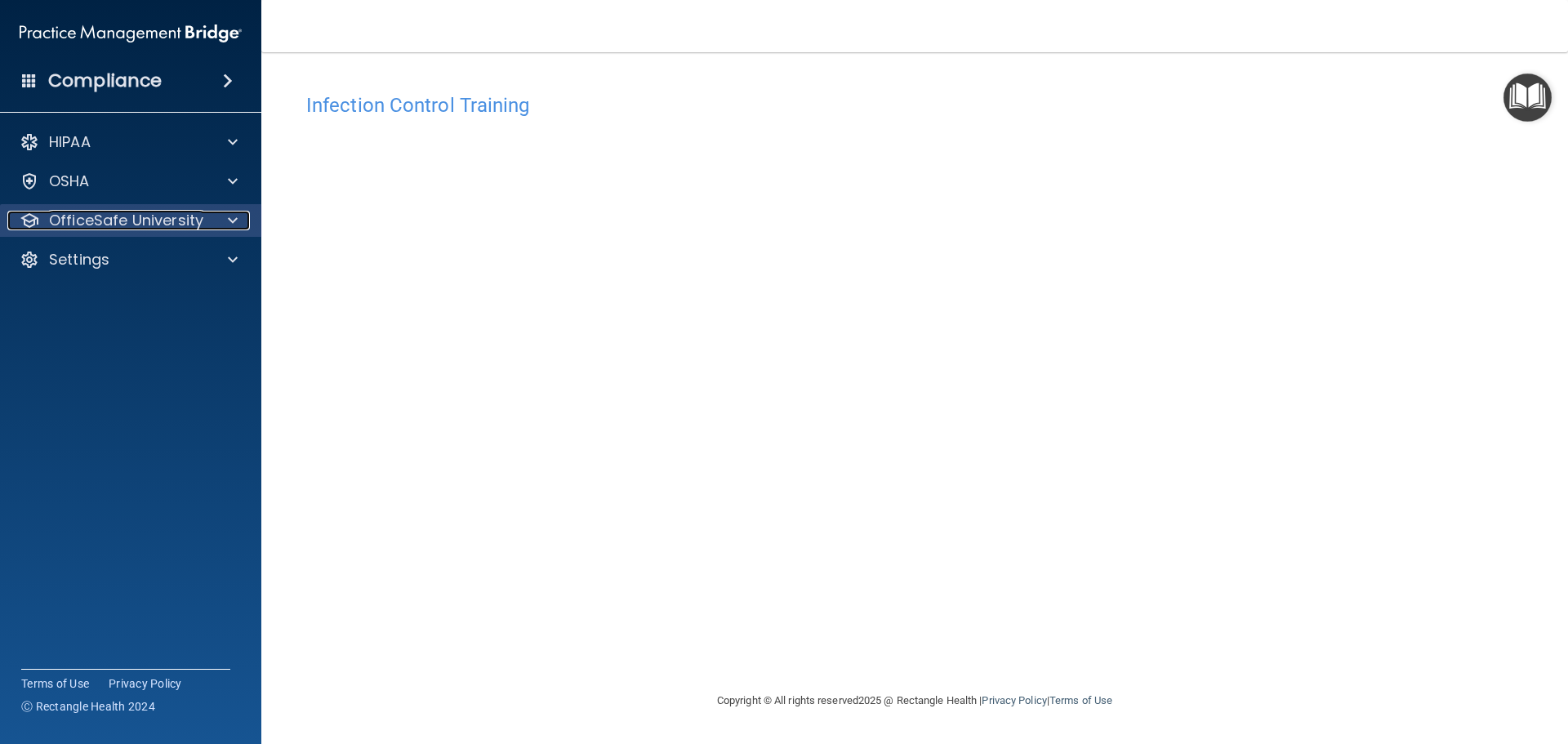
click at [162, 222] on p "OfficeSafe University" at bounding box center [126, 220] width 154 height 19
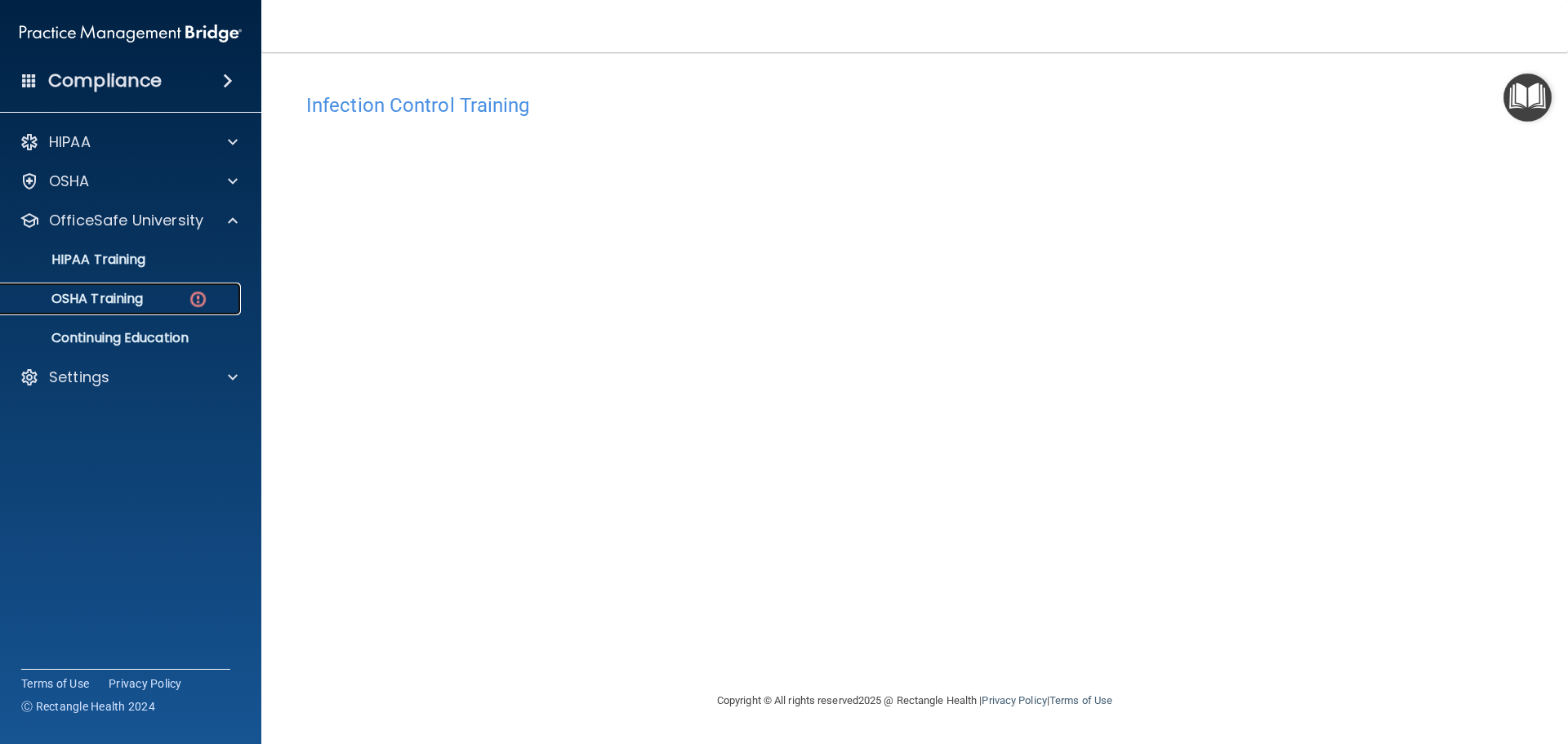
click at [181, 296] on div "OSHA Training" at bounding box center [123, 298] width 223 height 16
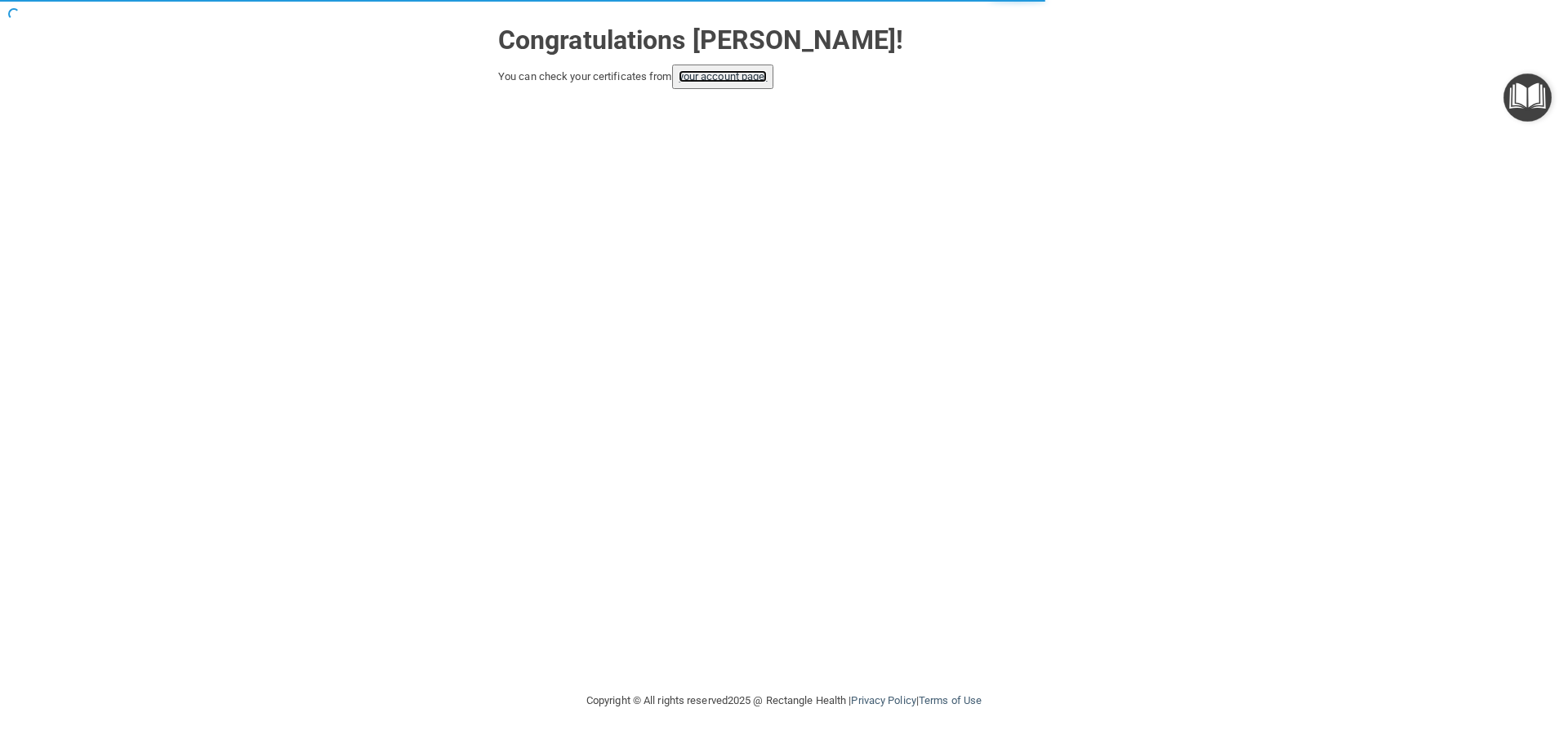
click at [737, 72] on link "your account page!" at bounding box center [724, 76] width 89 height 13
